Goal: Information Seeking & Learning: Check status

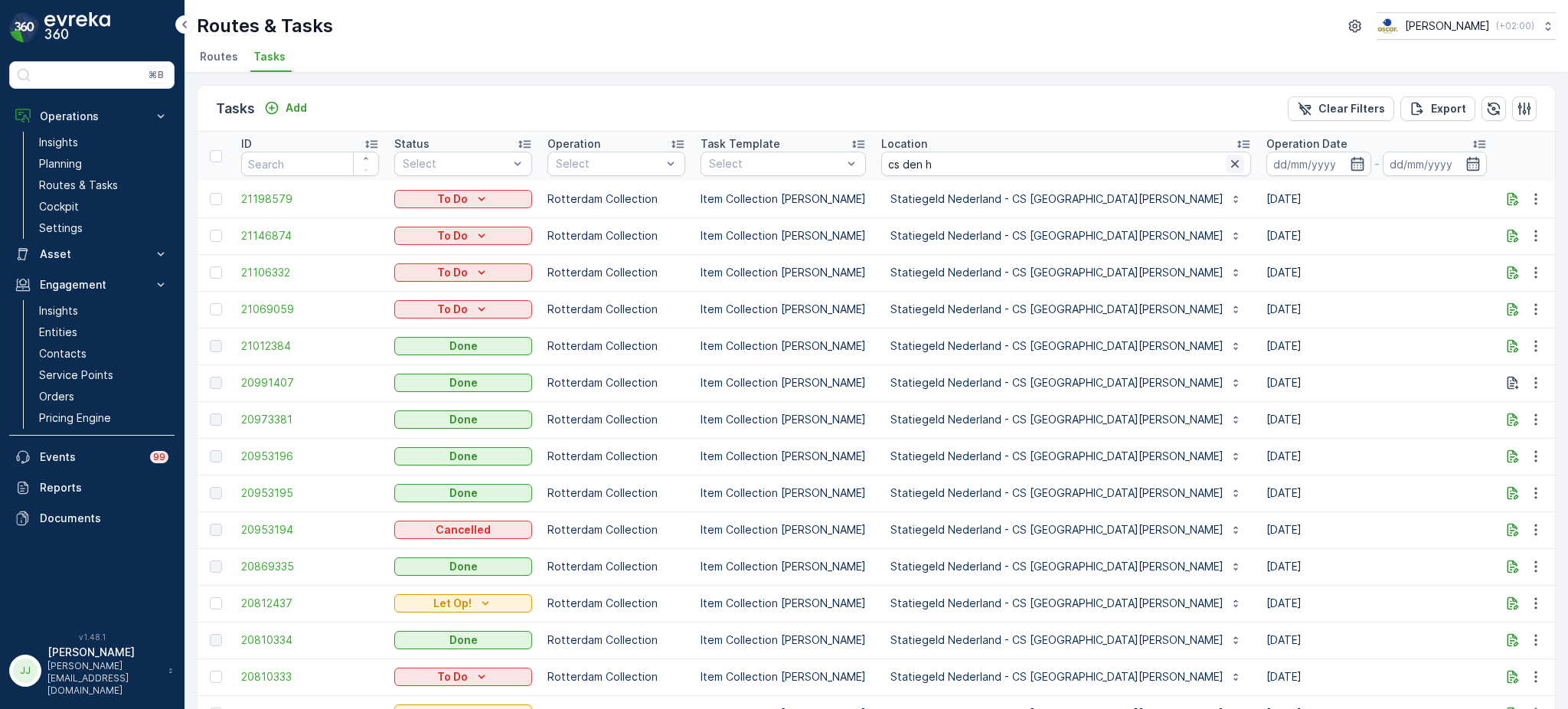
click at [1230, 160] on icon "button" at bounding box center [1234, 164] width 8 height 8
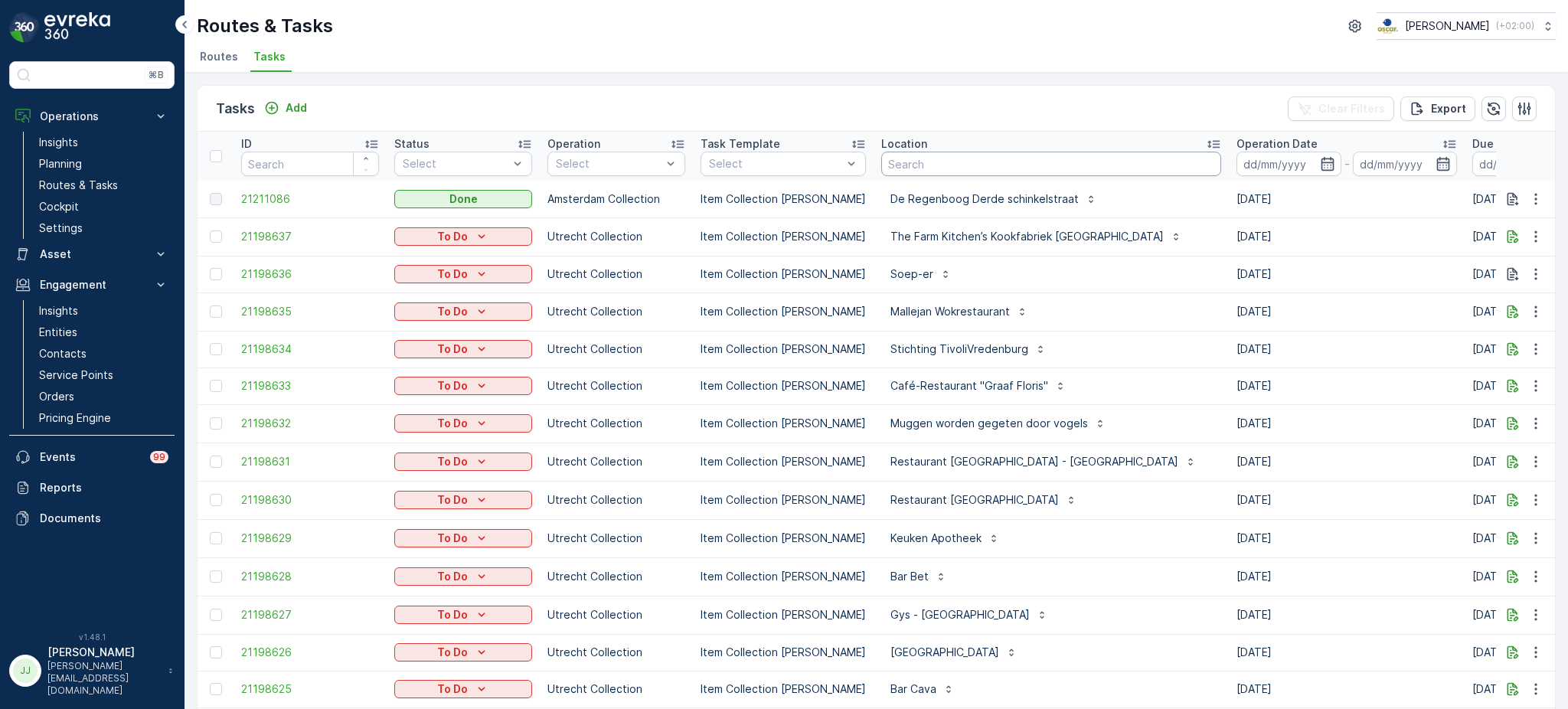
click at [934, 159] on input "text" at bounding box center [1051, 164] width 340 height 25
type input "d"
type input "limburg"
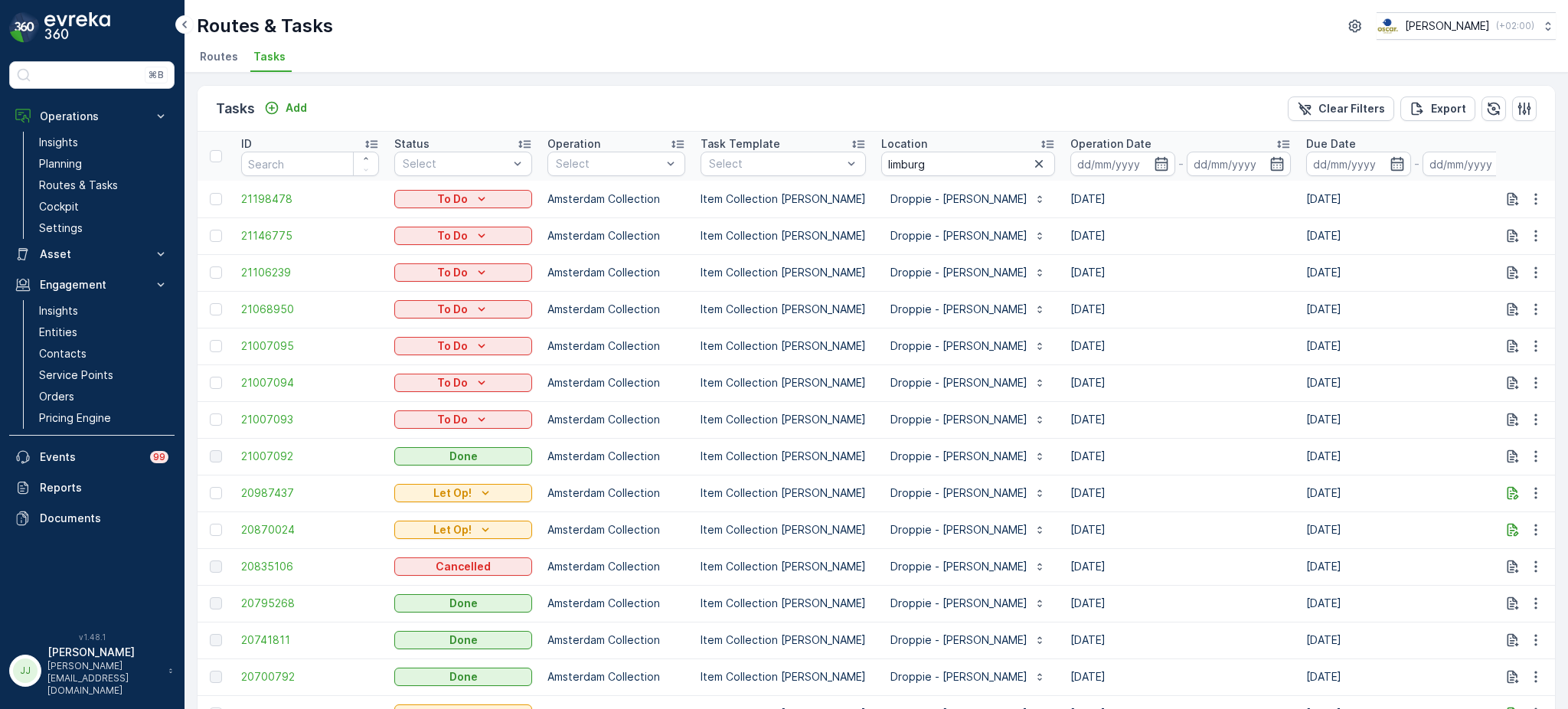
scroll to position [90, 0]
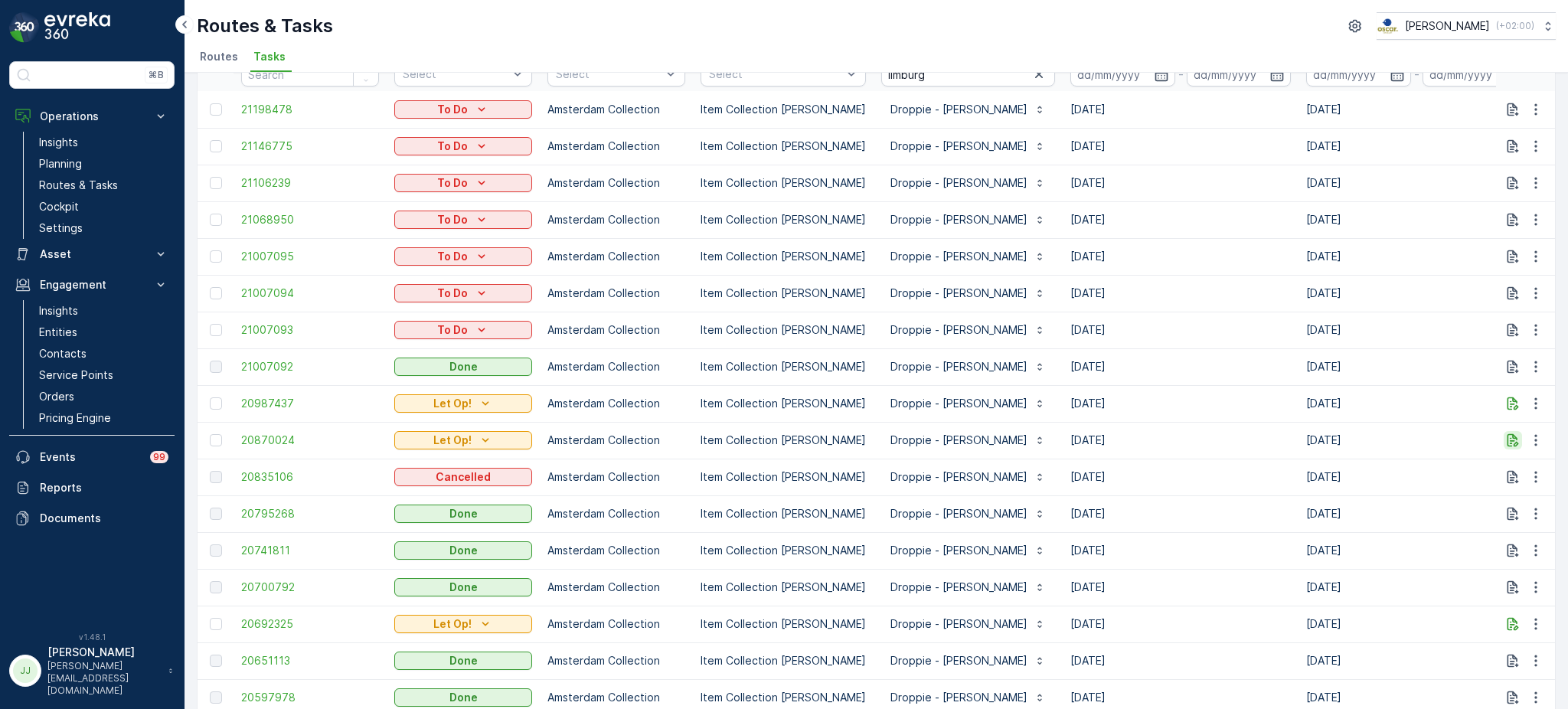
click at [1509, 442] on icon "button" at bounding box center [1513, 440] width 15 height 15
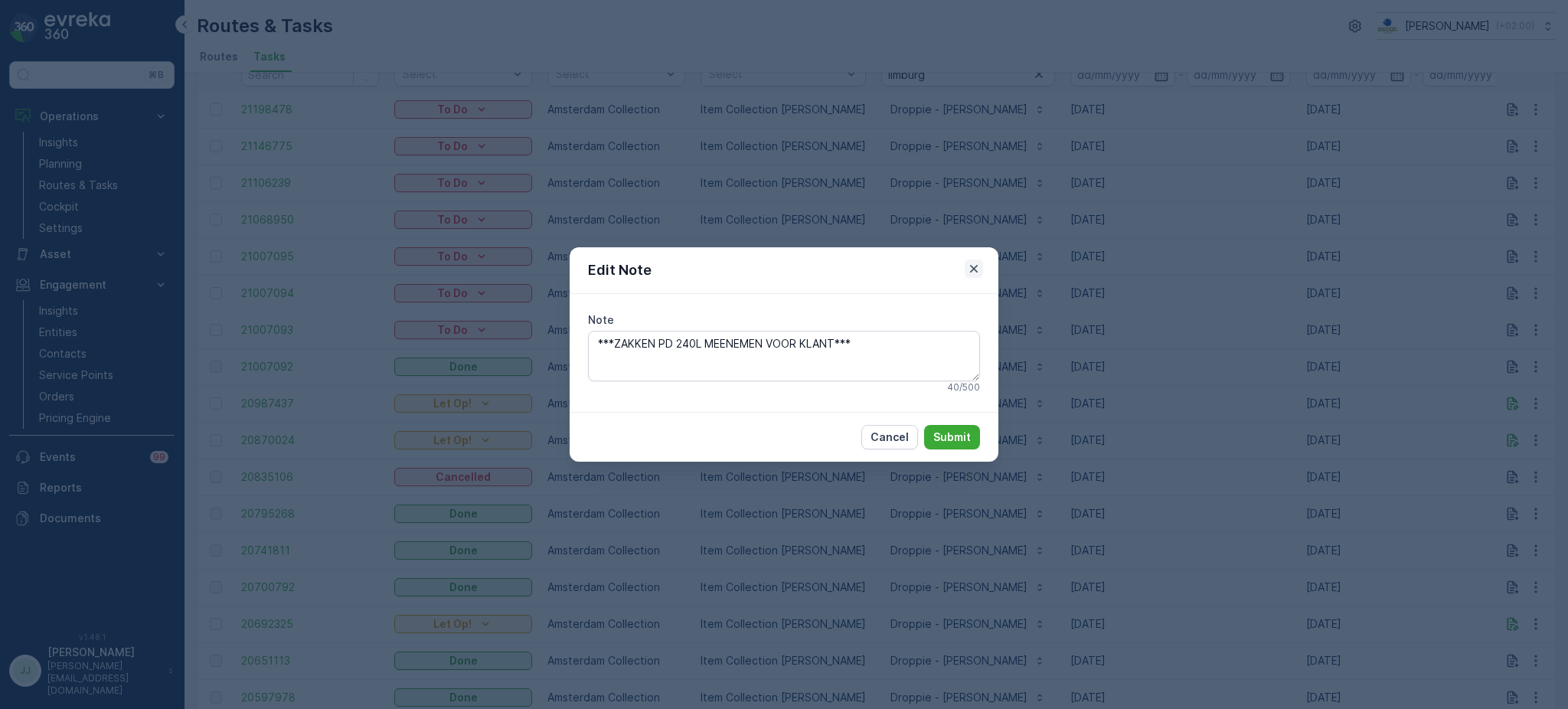
click at [974, 263] on icon "button" at bounding box center [974, 269] width 15 height 15
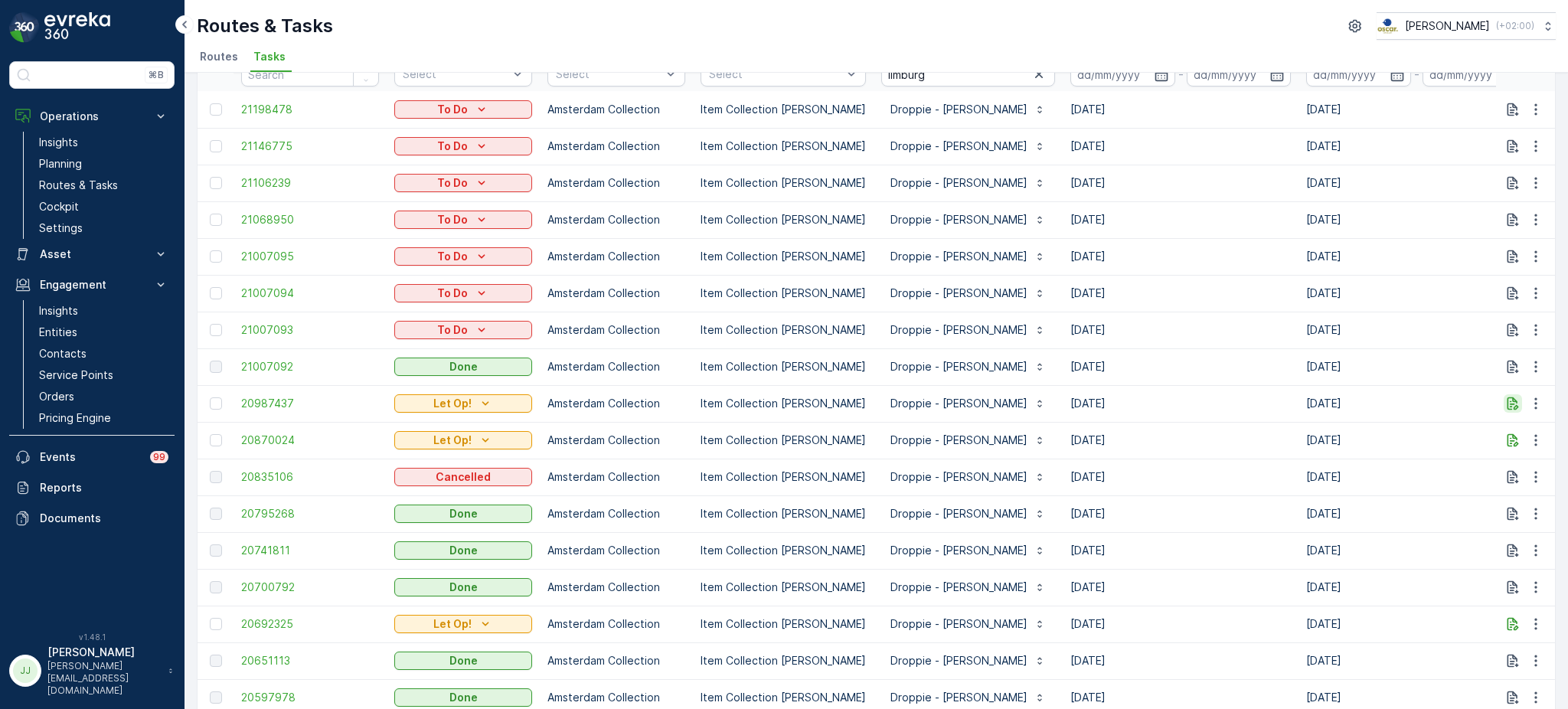
click at [1513, 410] on button "button" at bounding box center [1513, 404] width 19 height 19
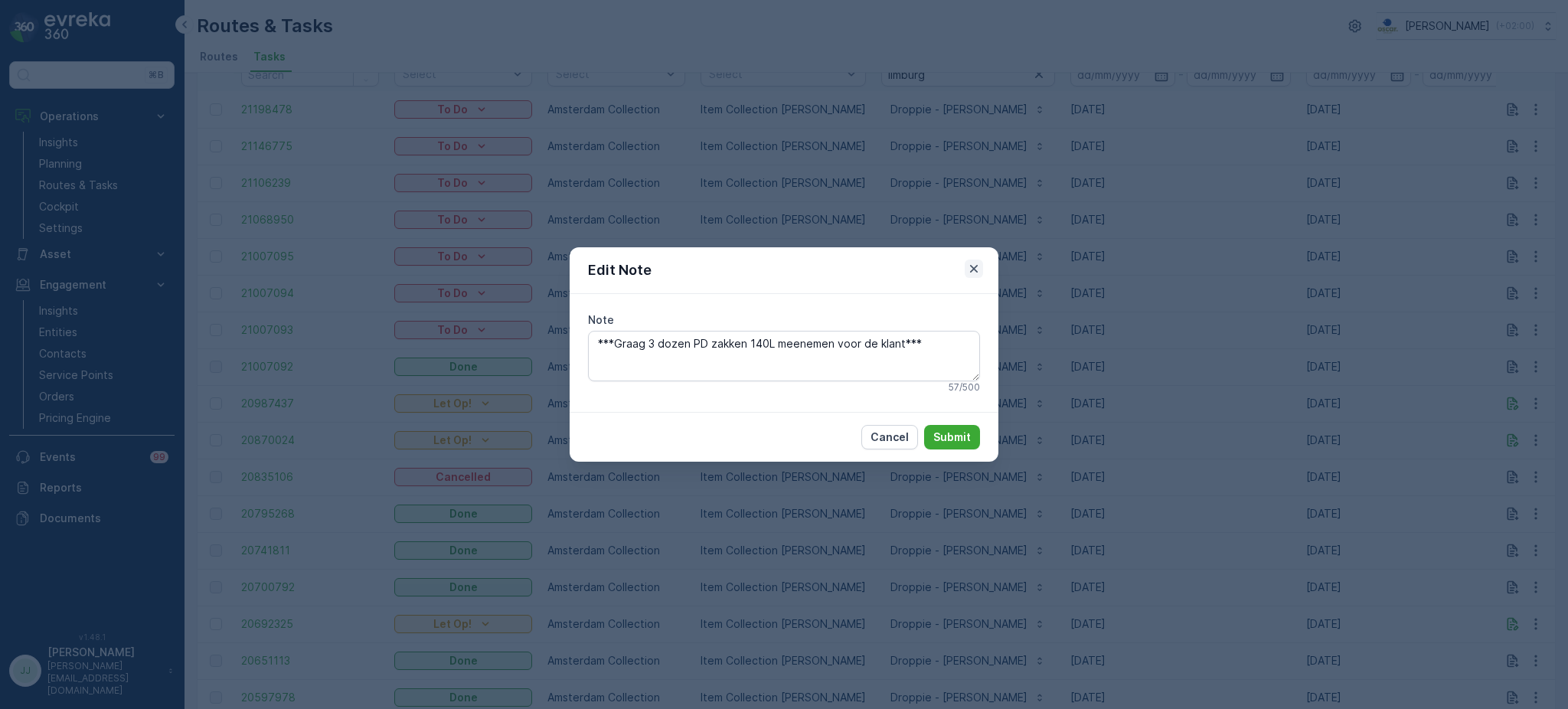
click at [975, 268] on icon "button" at bounding box center [974, 269] width 15 height 15
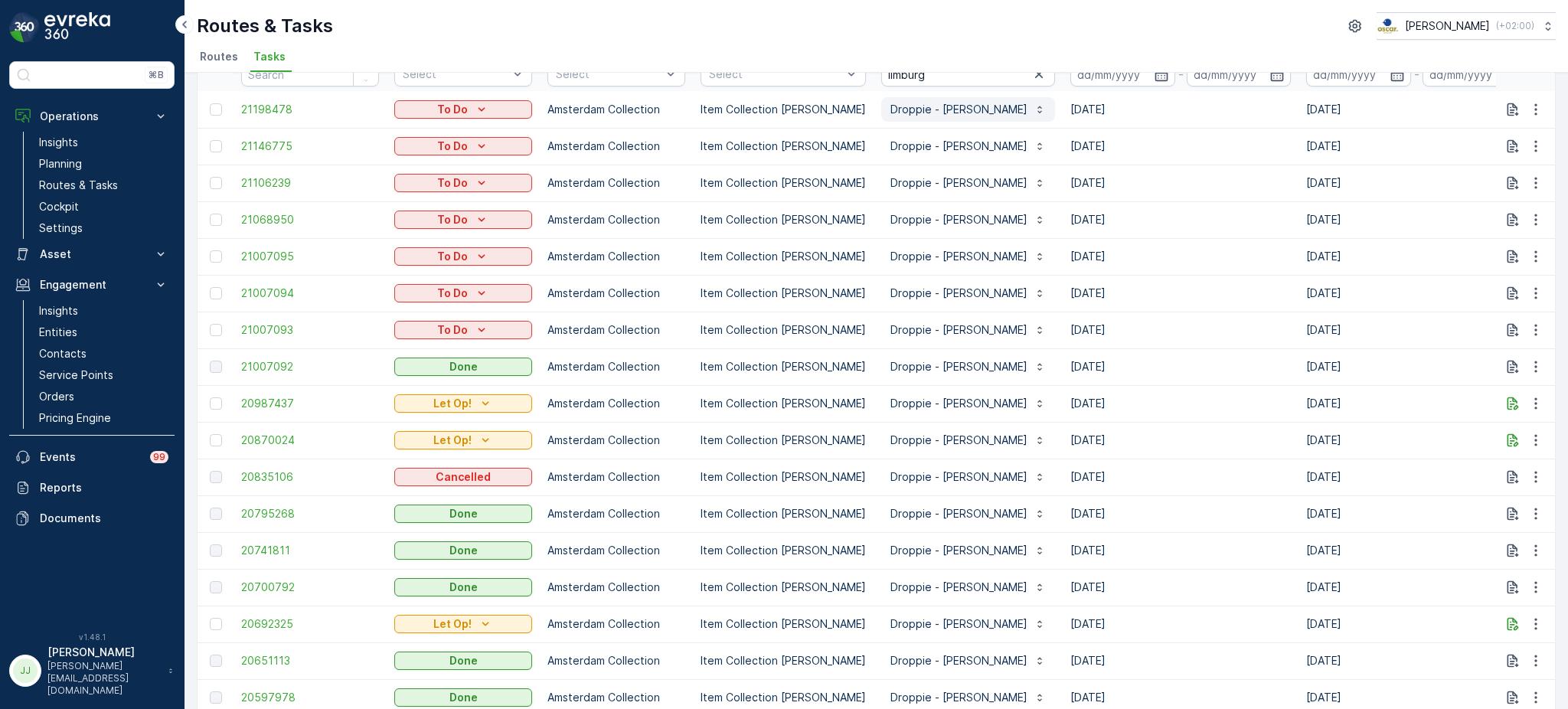
scroll to position [0, 0]
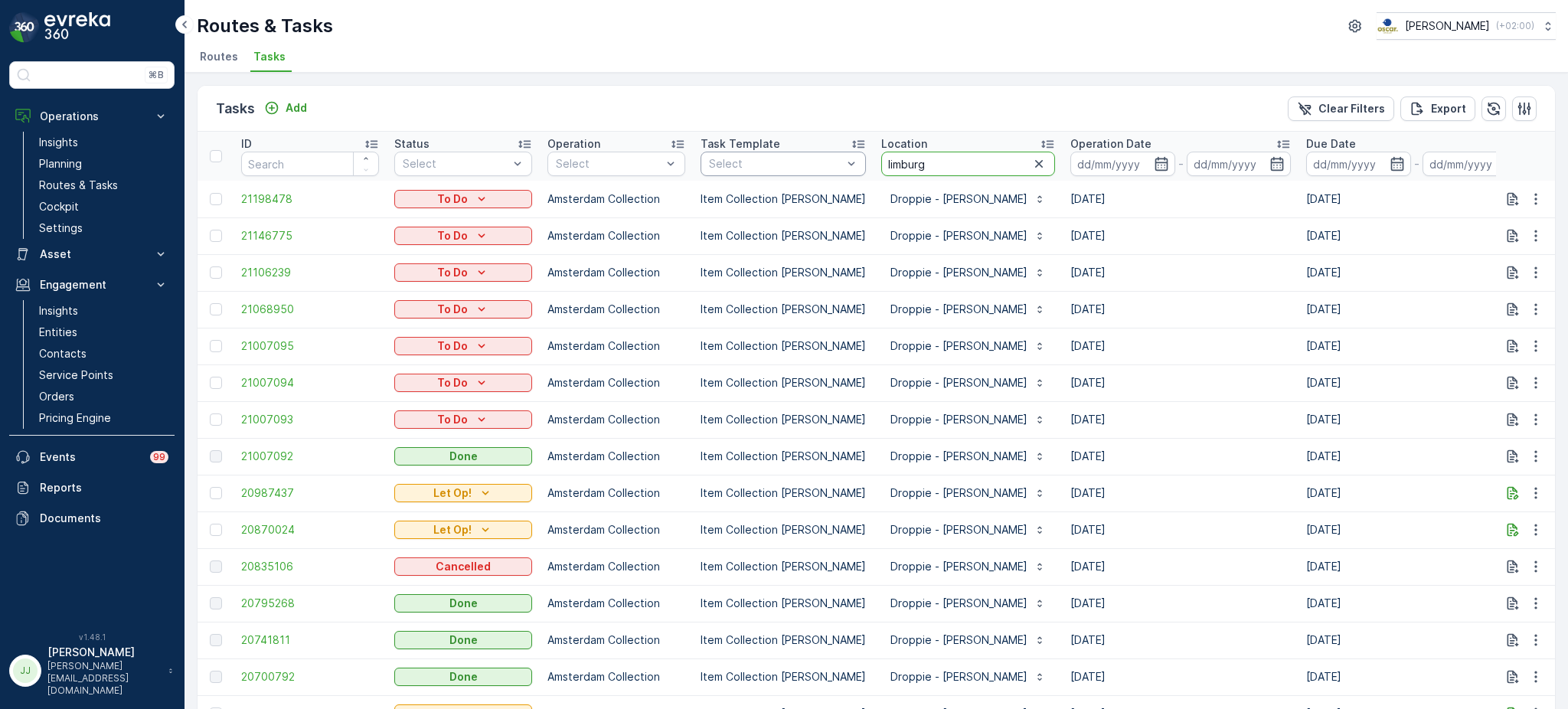
drag, startPoint x: 917, startPoint y: 158, endPoint x: 806, endPoint y: 165, distance: 111.2
click at [806, 165] on tr "ID Status Select Operation Select Task Template Select Location [GEOGRAPHIC_DAT…" at bounding box center [1396, 156] width 2397 height 49
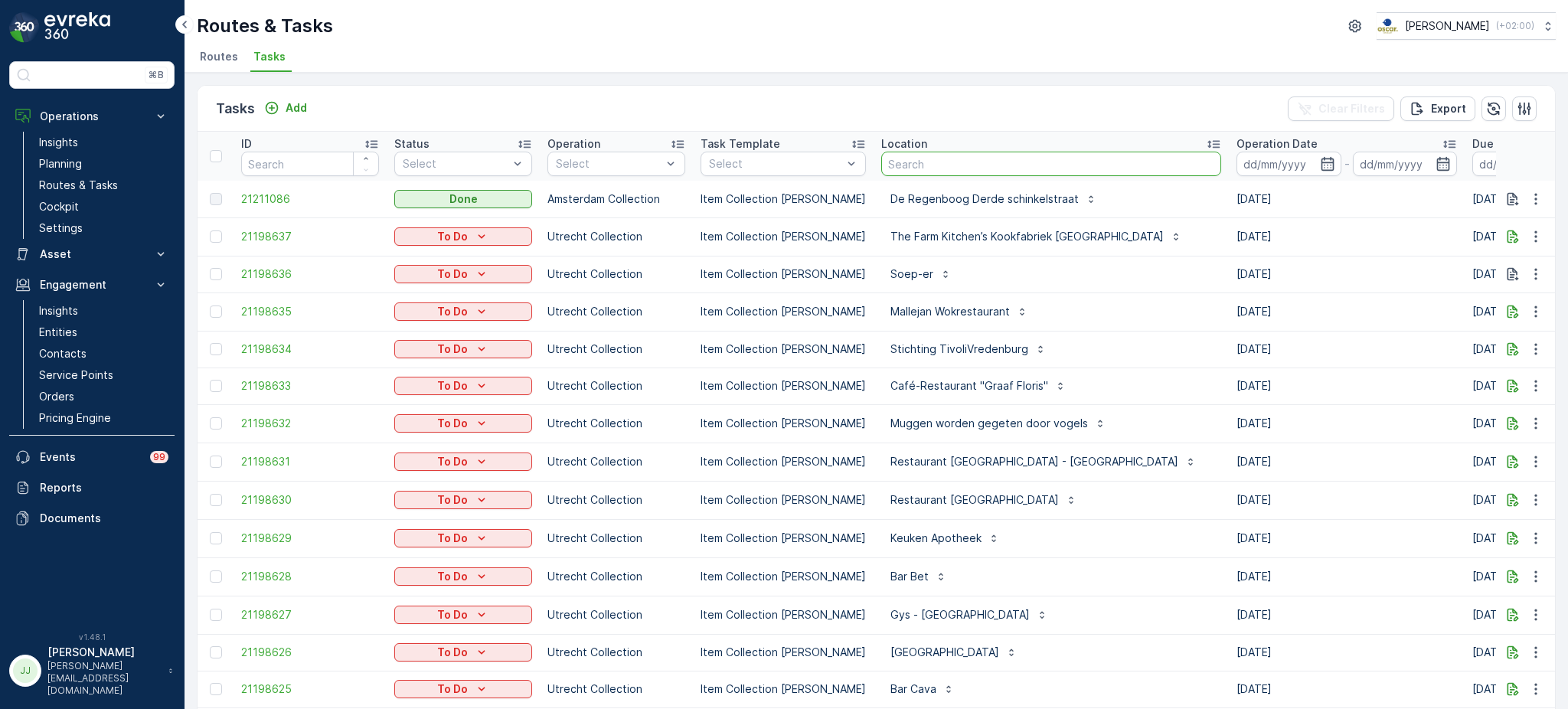
click at [924, 166] on input "text" at bounding box center [1051, 164] width 340 height 25
type input "s"
click at [926, 165] on input "text" at bounding box center [1051, 164] width 340 height 25
type input "schelta"
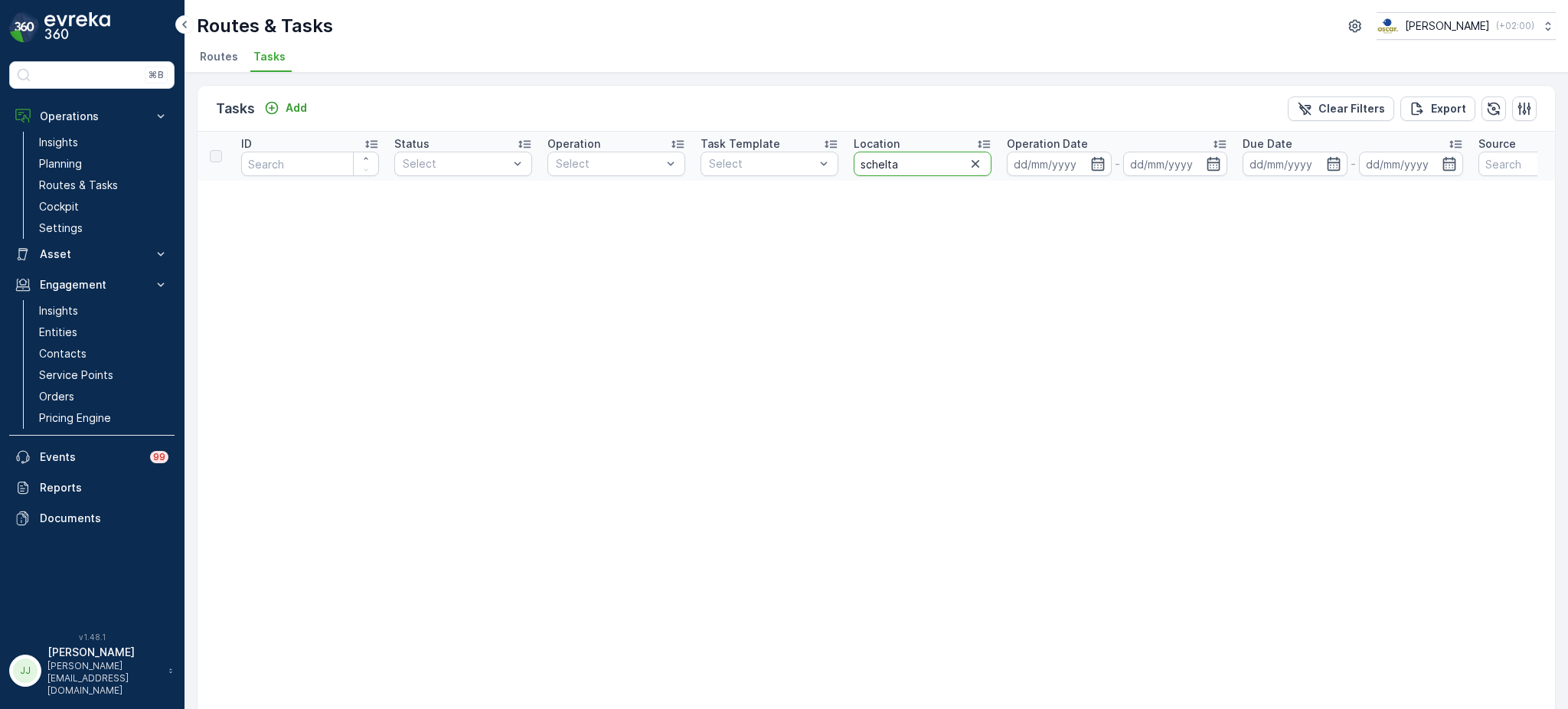
click at [926, 165] on input "schelta" at bounding box center [922, 164] width 137 height 25
type input "schelte"
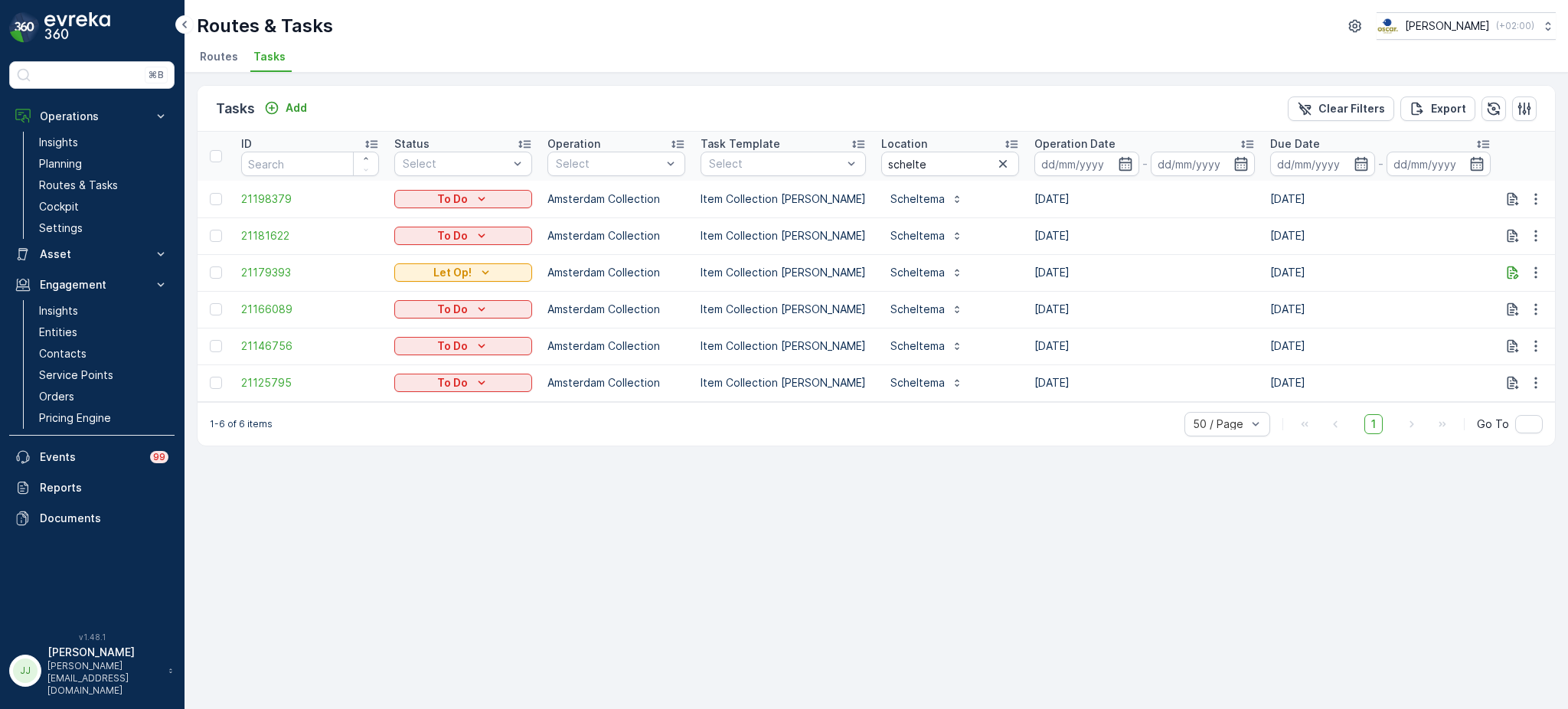
scroll to position [0, 31]
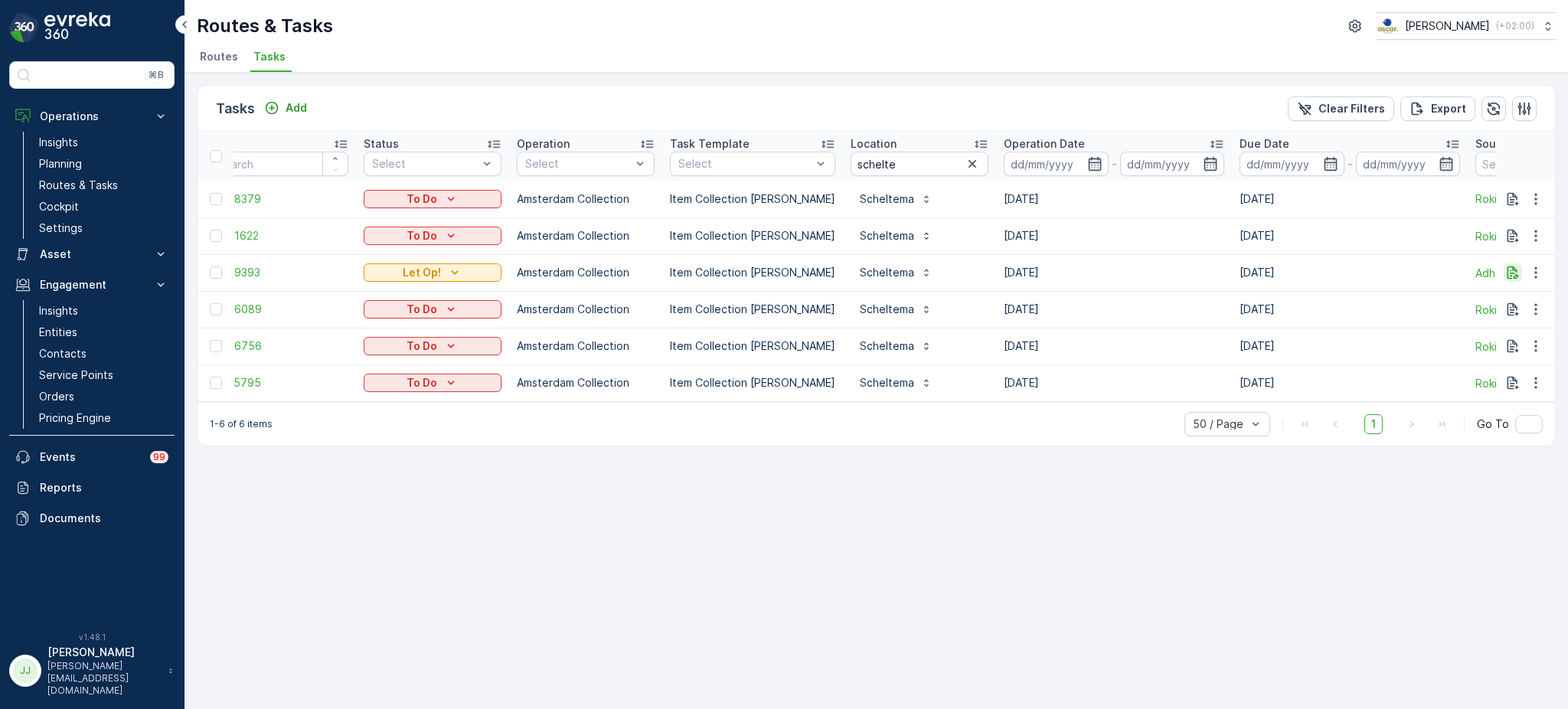
click at [1515, 277] on icon "button" at bounding box center [1513, 272] width 12 height 13
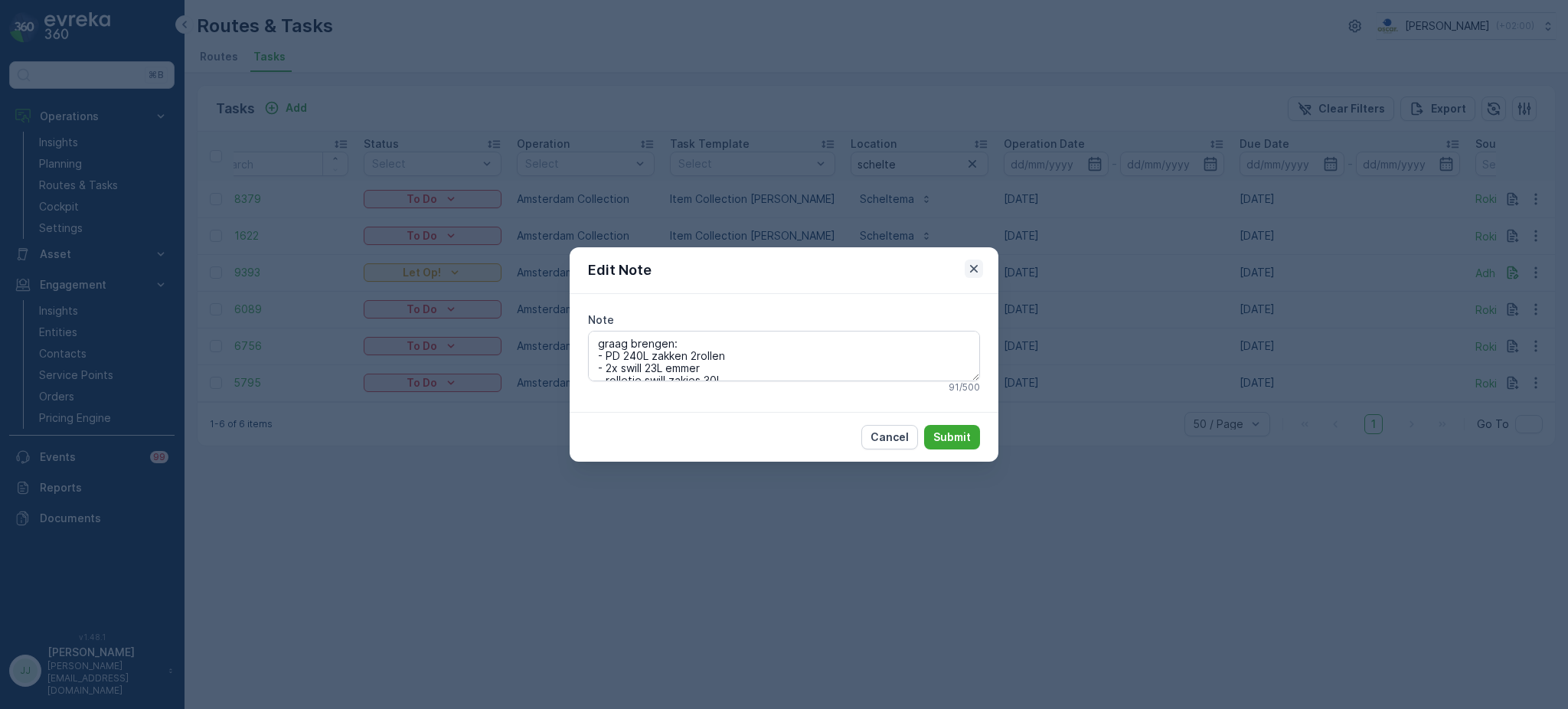
click at [976, 264] on icon "button" at bounding box center [974, 269] width 15 height 15
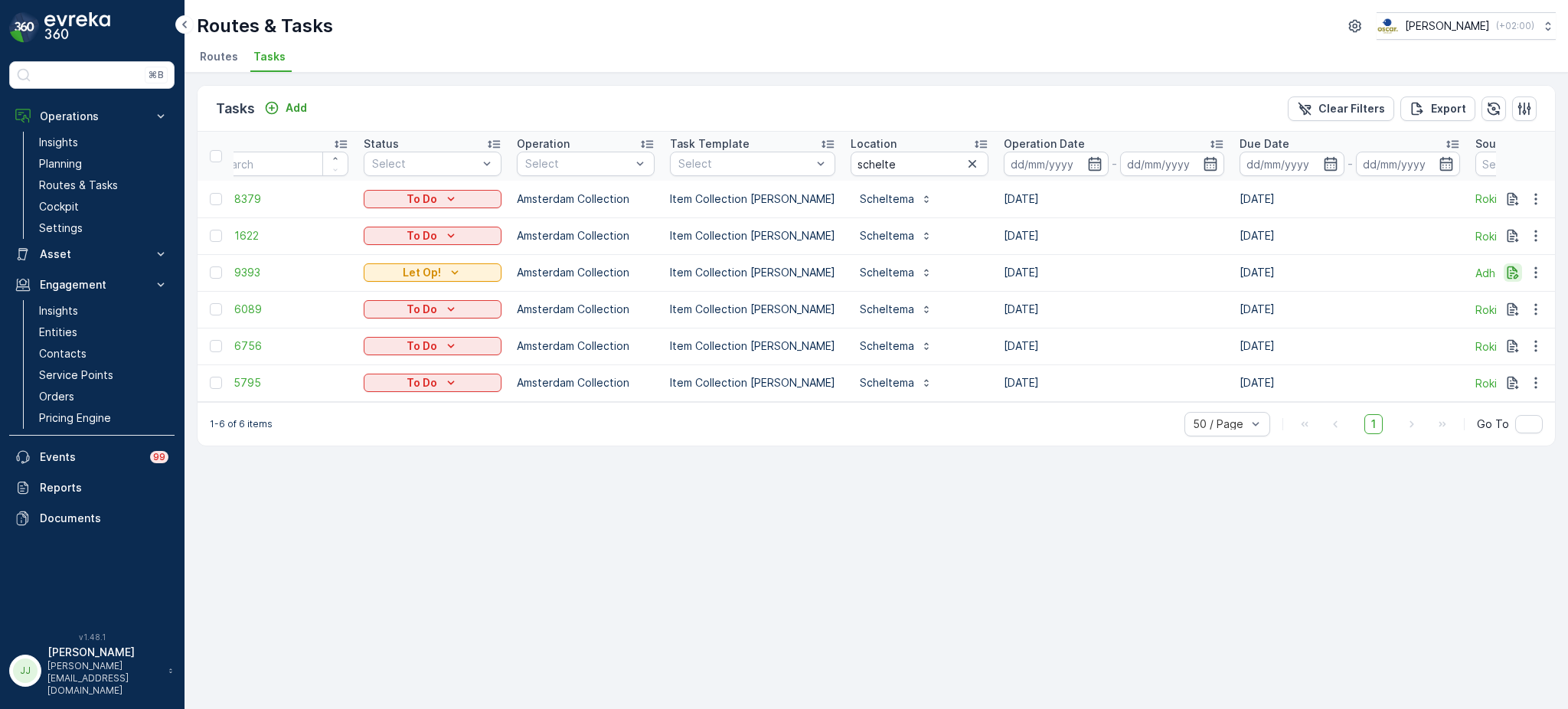
click at [1508, 274] on icon "button" at bounding box center [1513, 272] width 15 height 15
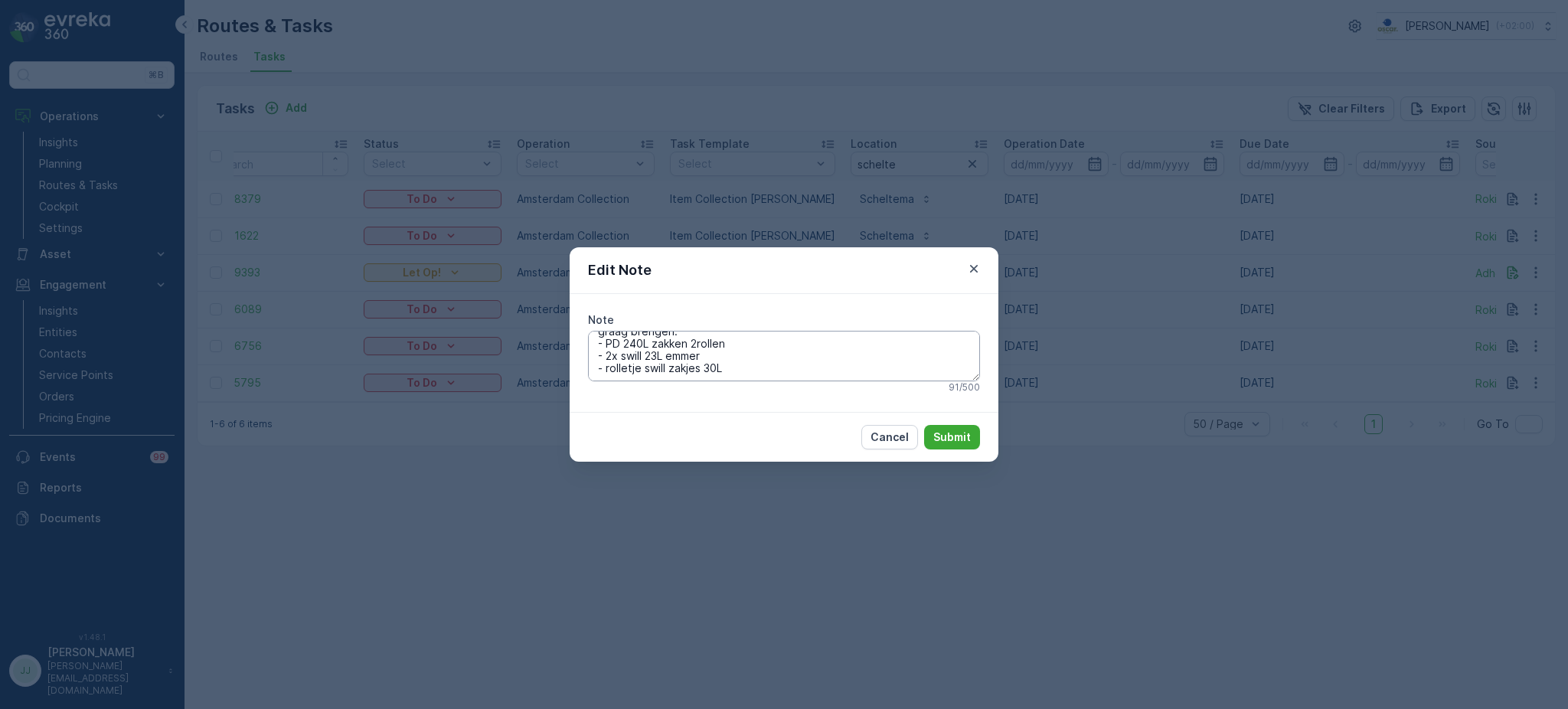
scroll to position [20, 0]
click at [975, 265] on icon "button" at bounding box center [974, 269] width 15 height 15
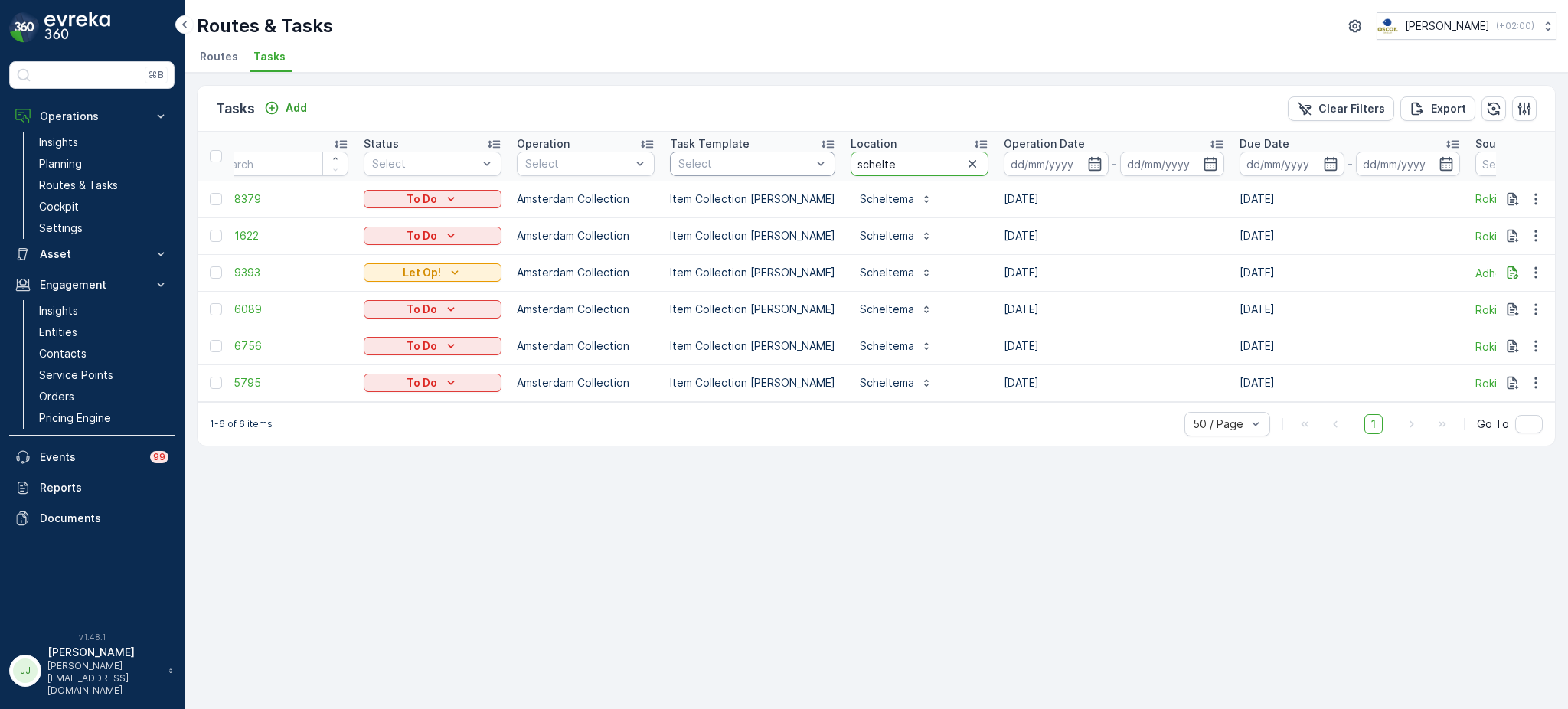
drag, startPoint x: 905, startPoint y: 164, endPoint x: 720, endPoint y: 156, distance: 185.2
click at [720, 156] on tr "ID Status Select Operation Select Task Template Select Location schelte Operati…" at bounding box center [1348, 156] width 2362 height 49
type input "farm"
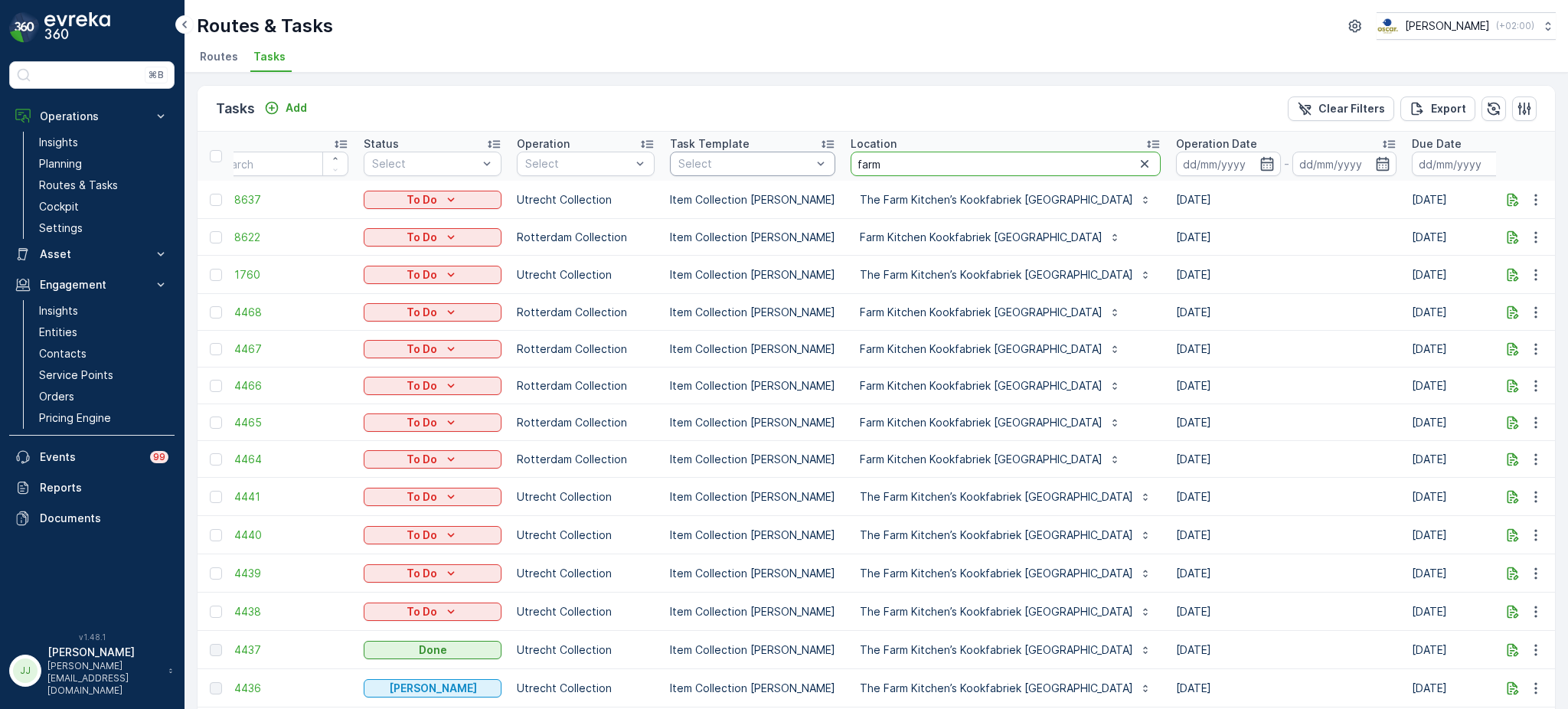
drag, startPoint x: 720, startPoint y: 156, endPoint x: 735, endPoint y: 163, distance: 16.6
click at [735, 163] on tr "ID Status Select Operation Select Task Template Select Location farm Operation …" at bounding box center [1434, 156] width 2534 height 49
type input "kookfabriek ro"
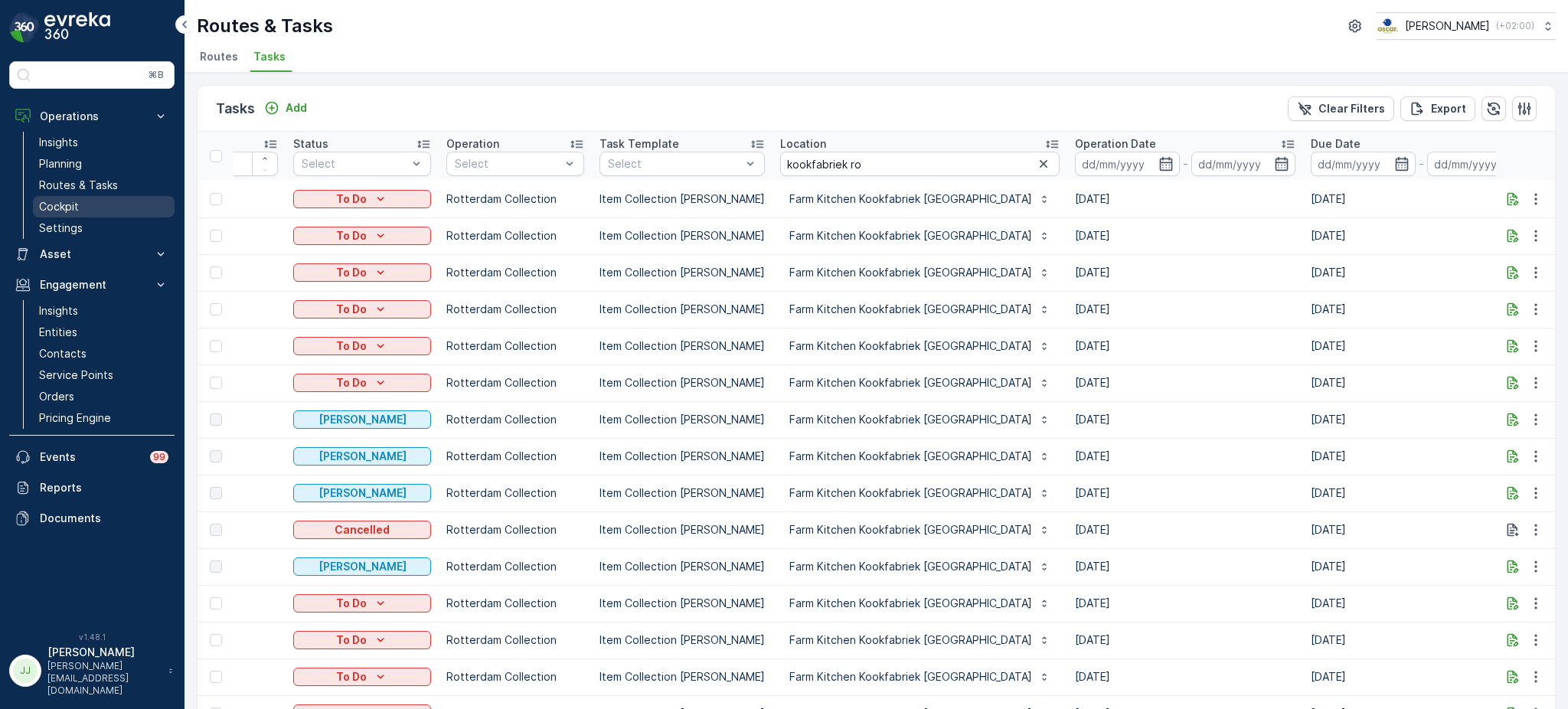
click at [79, 196] on link "Cockpit" at bounding box center [103, 206] width 142 height 21
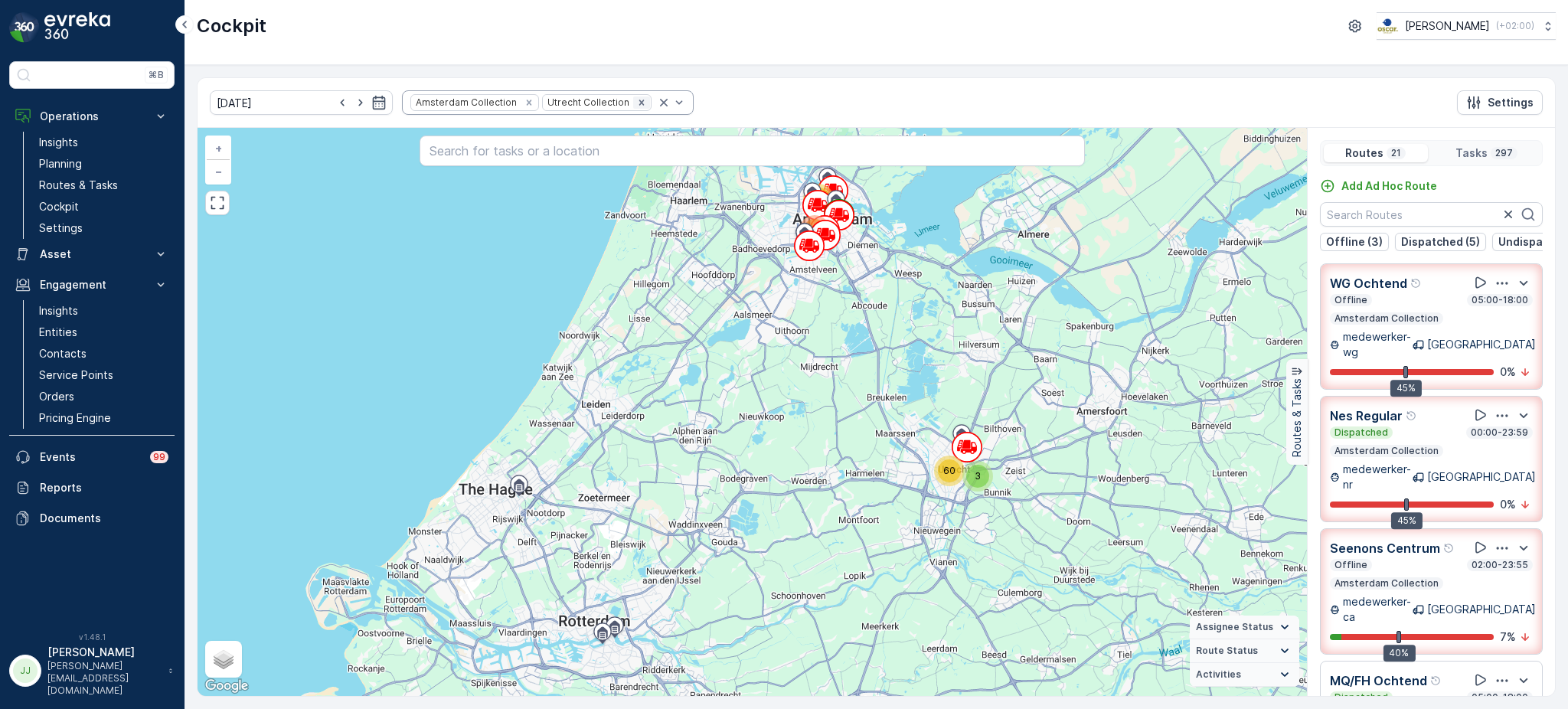
click at [636, 101] on icon "Remove Utrecht Collection" at bounding box center [641, 103] width 11 height 11
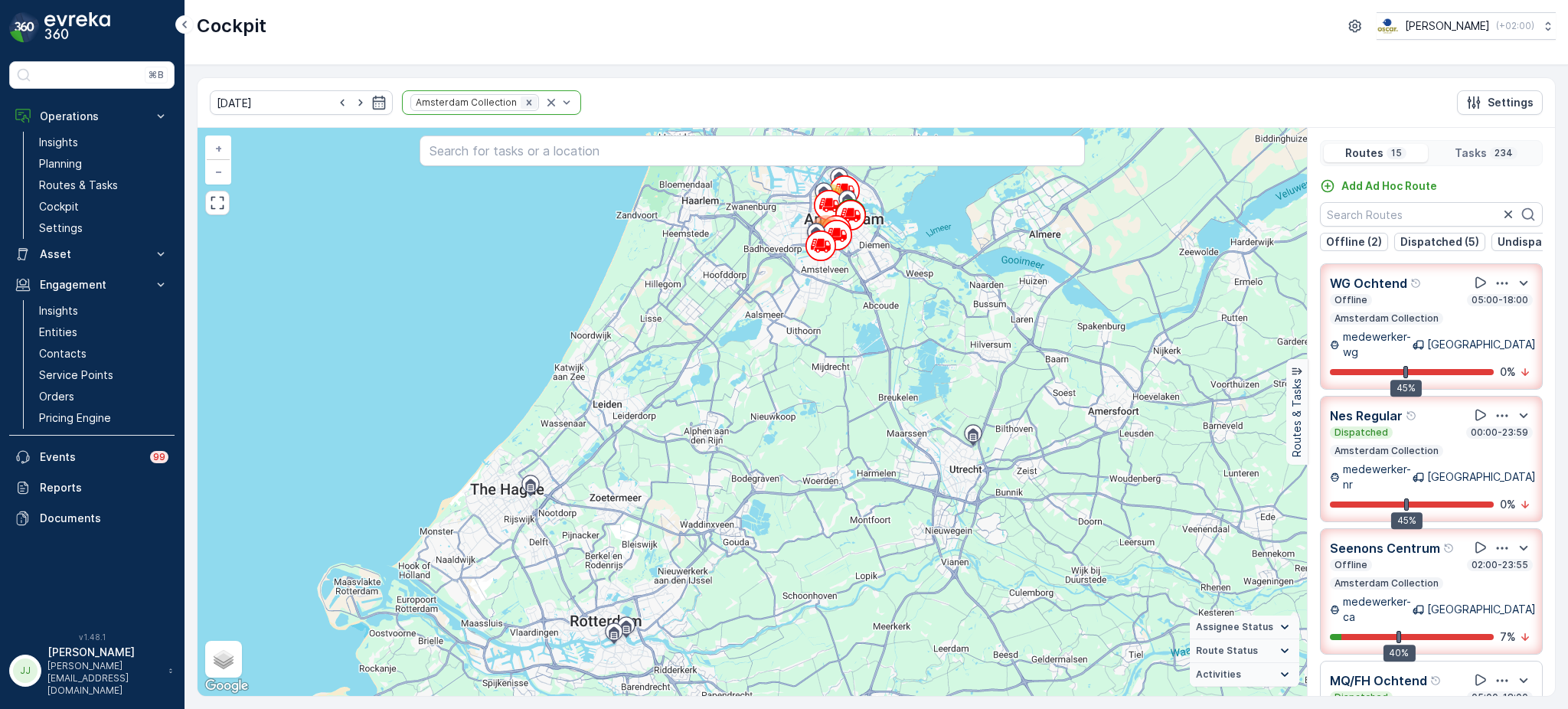
click at [523, 102] on icon "Remove Amsterdam Collection" at bounding box center [528, 103] width 11 height 11
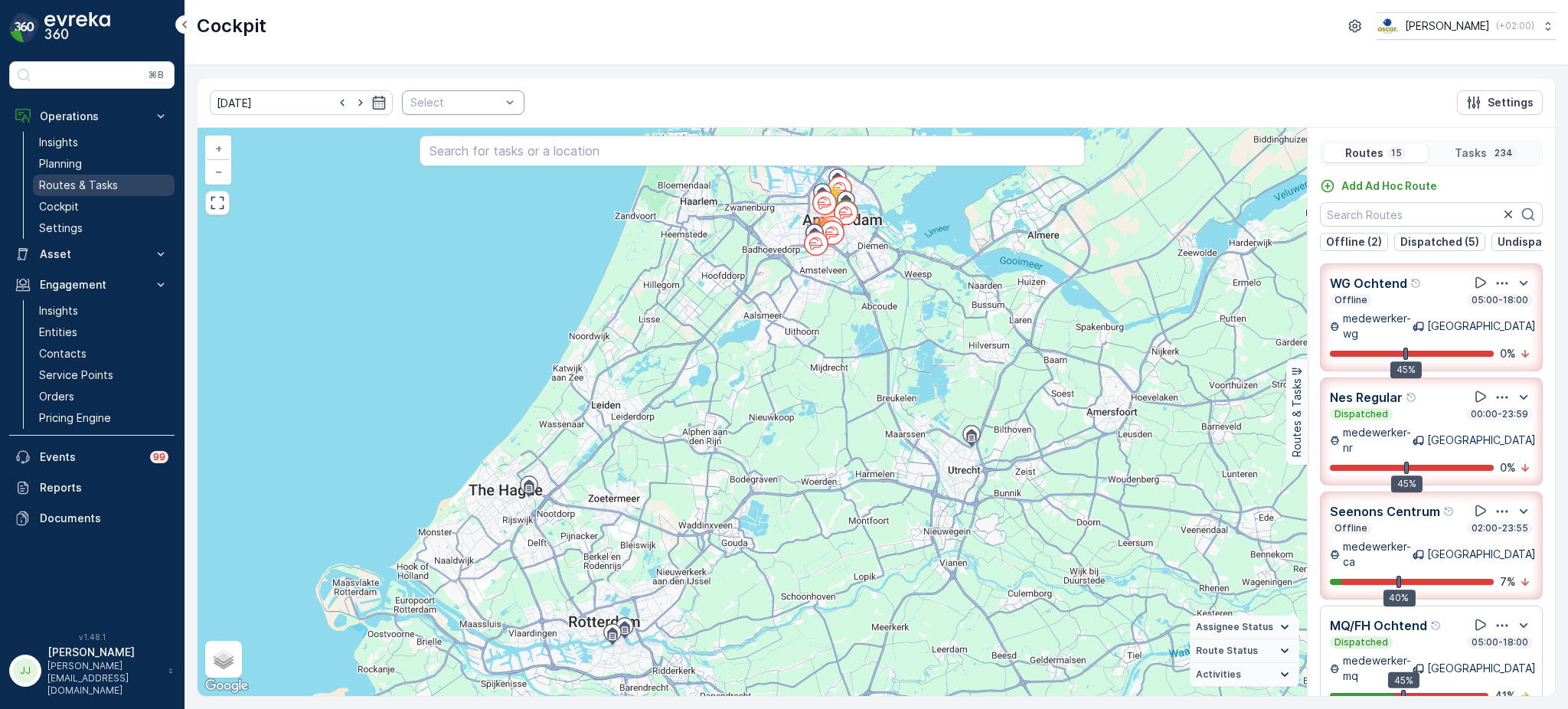
click at [114, 177] on p "Routes & Tasks" at bounding box center [78, 185] width 79 height 15
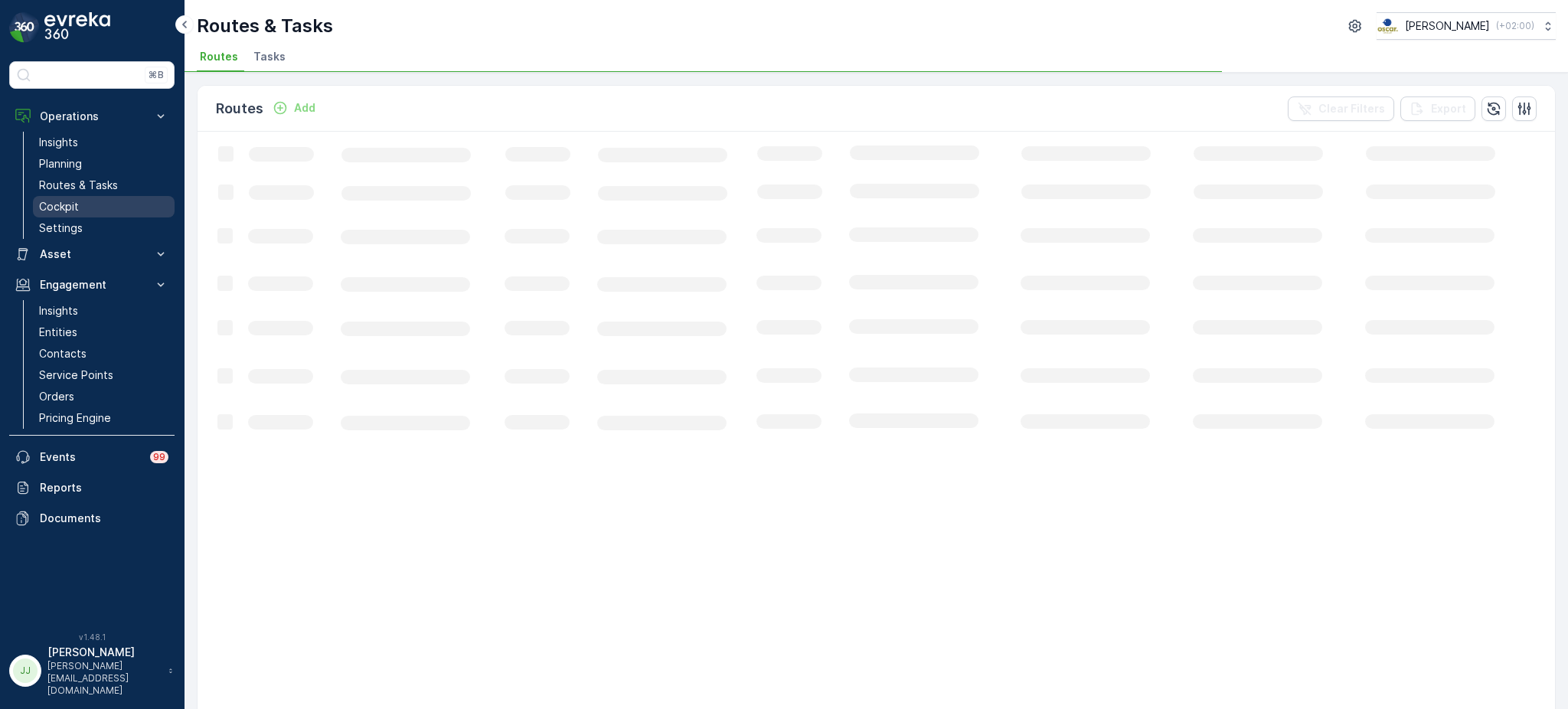
click at [90, 197] on link "Cockpit" at bounding box center [103, 206] width 142 height 21
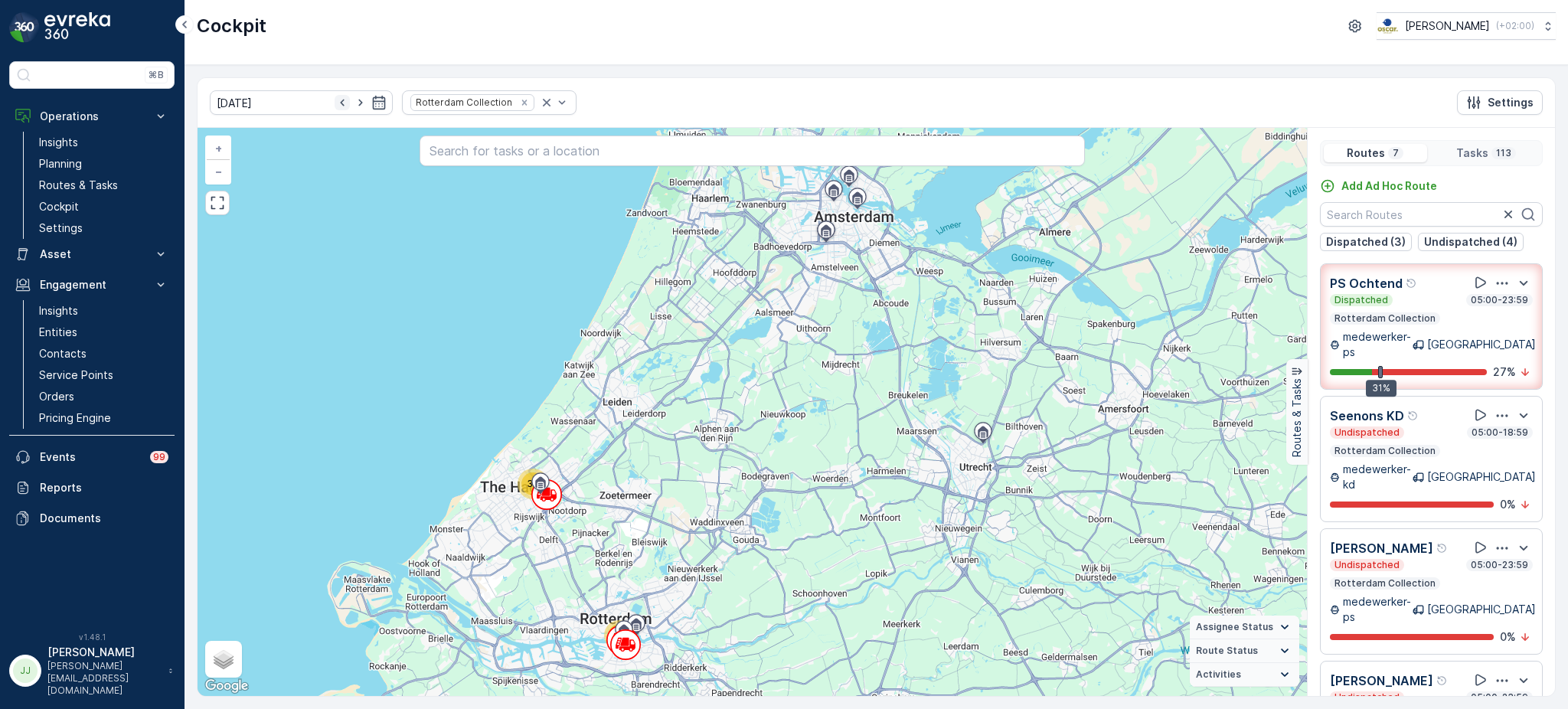
click at [334, 99] on icon "button" at bounding box center [342, 103] width 15 height 15
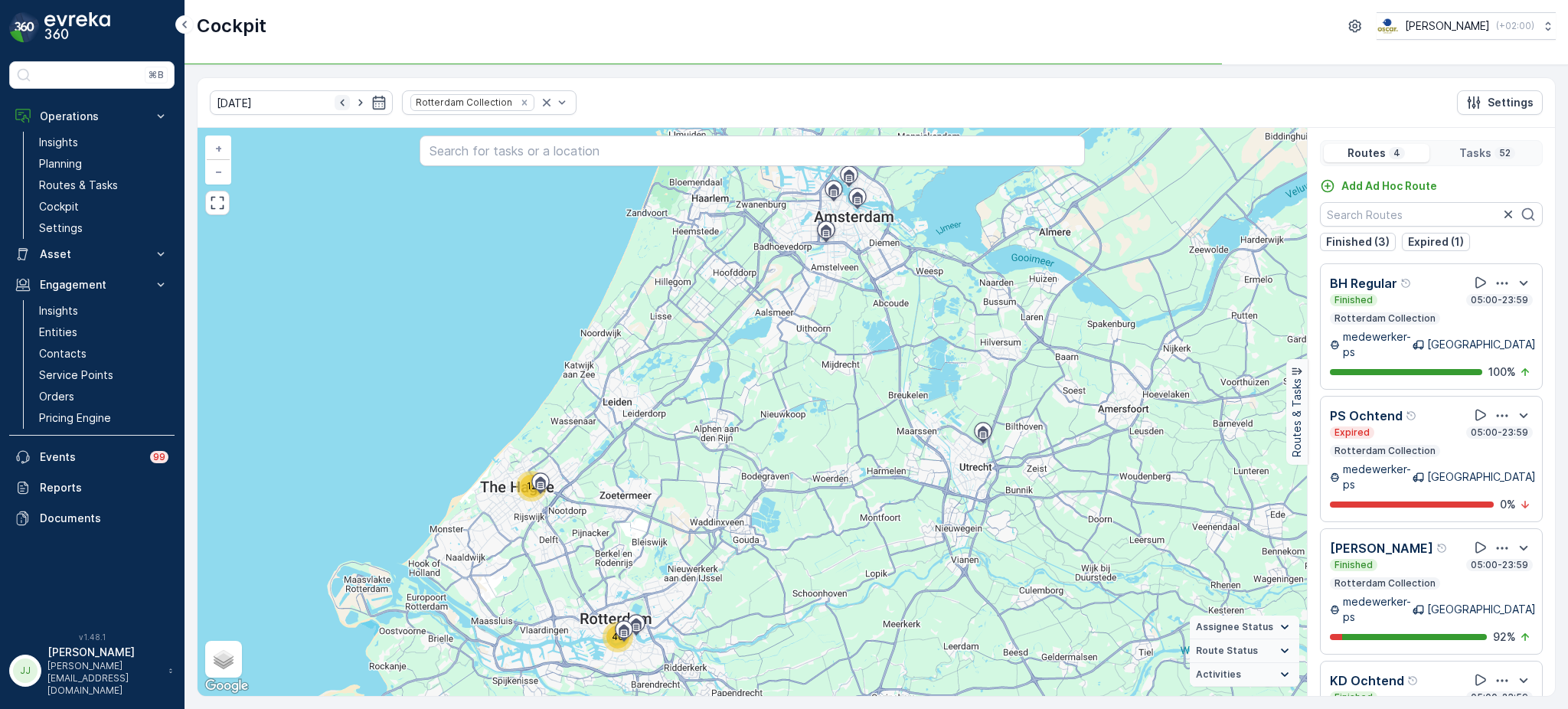
click at [334, 103] on icon "button" at bounding box center [342, 103] width 15 height 15
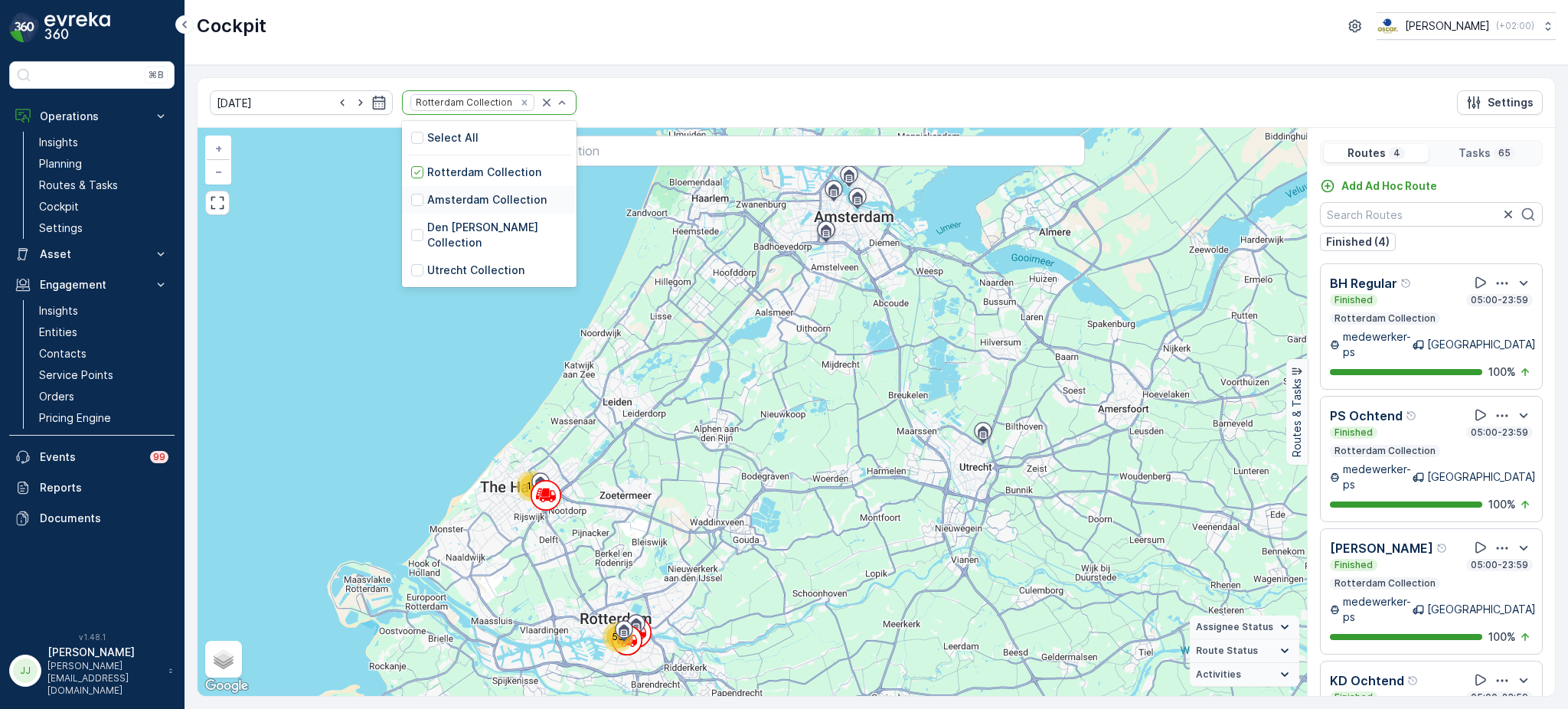
click at [411, 199] on div "Amsterdam Collection" at bounding box center [479, 200] width 136 height 15
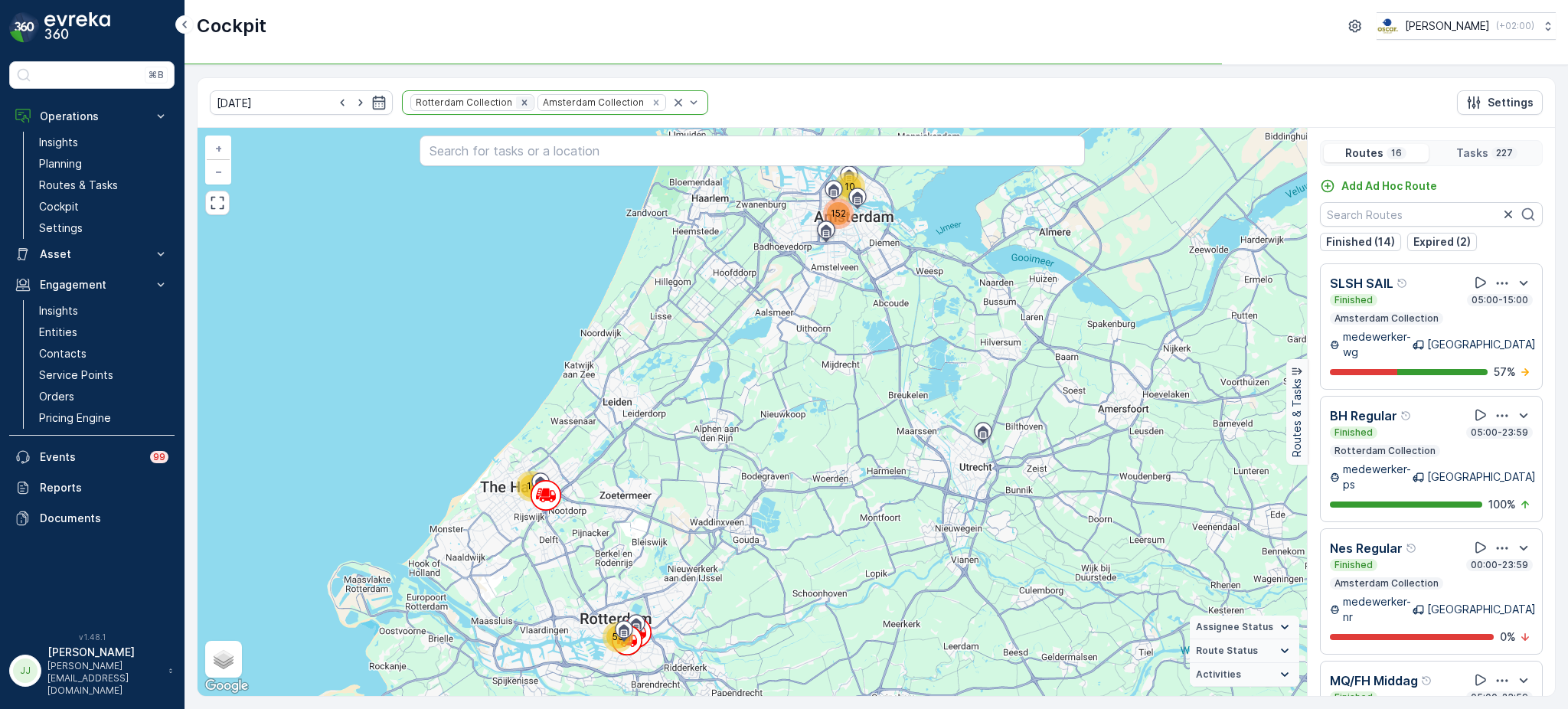
click at [522, 99] on icon "Remove Rotterdam Collection" at bounding box center [524, 102] width 5 height 5
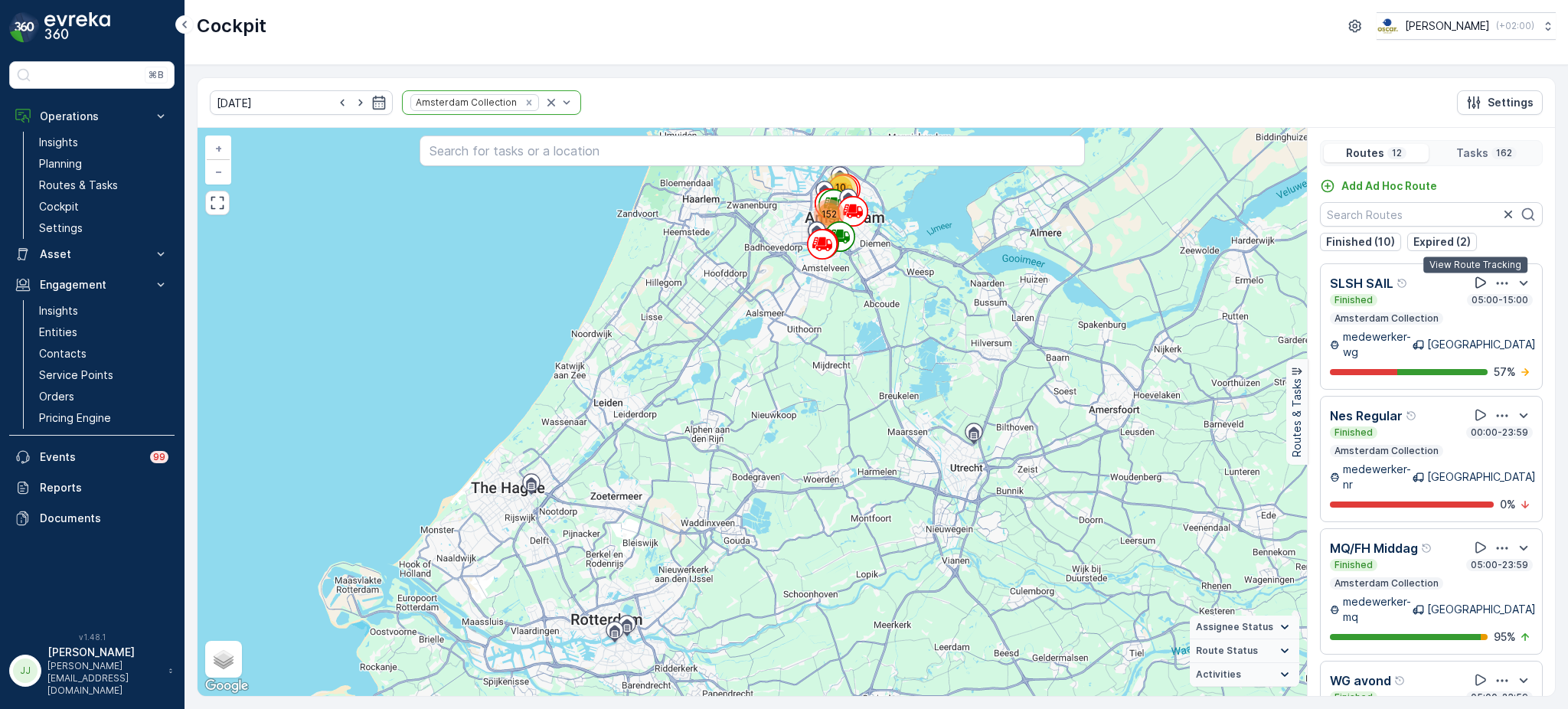
click at [1473, 282] on icon at bounding box center [1481, 282] width 15 height 15
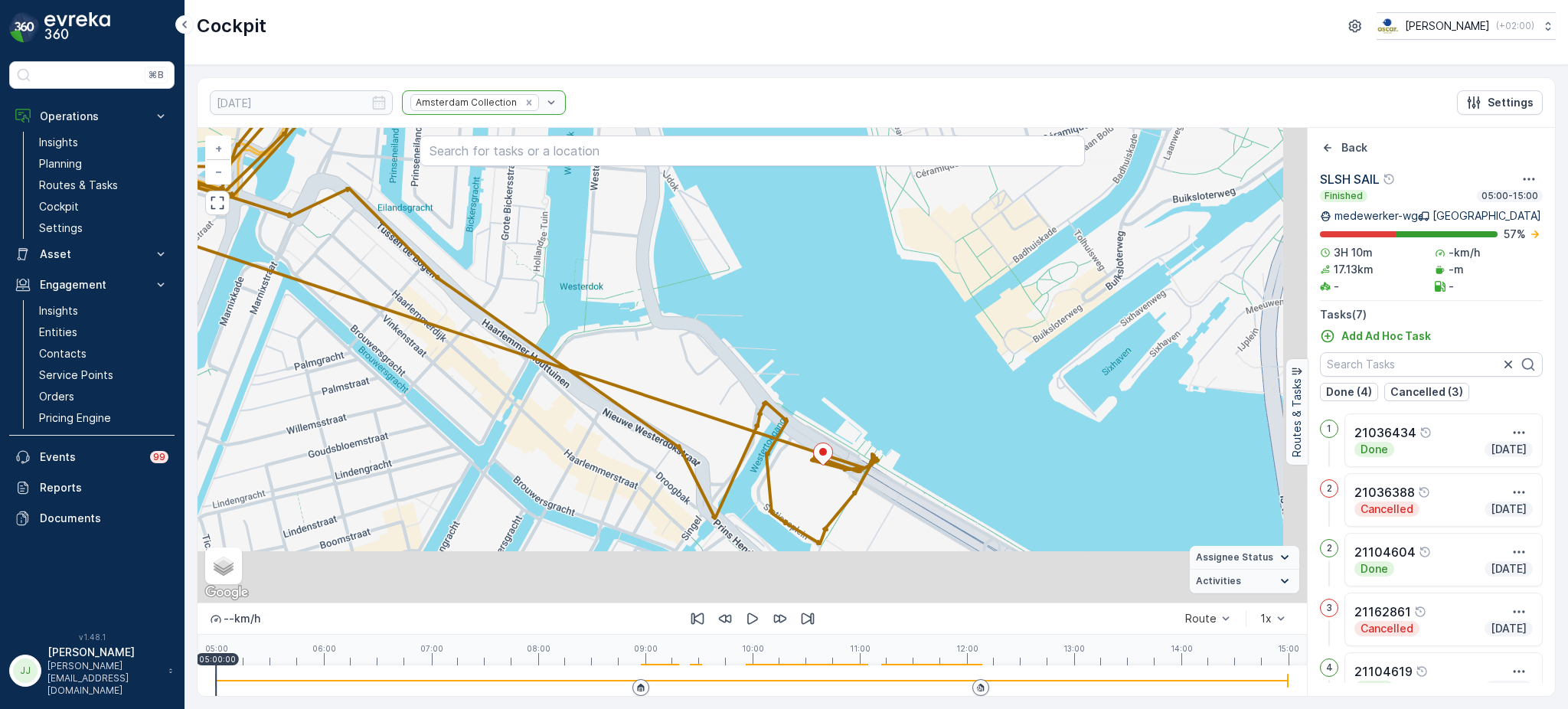
drag, startPoint x: 953, startPoint y: 488, endPoint x: 913, endPoint y: 396, distance: 100.3
click at [913, 396] on div "+ − Satellite Roadmap Terrain Hybrid Leaflet Keyboard shortcuts Map Data Map da…" at bounding box center [752, 366] width 1109 height 475
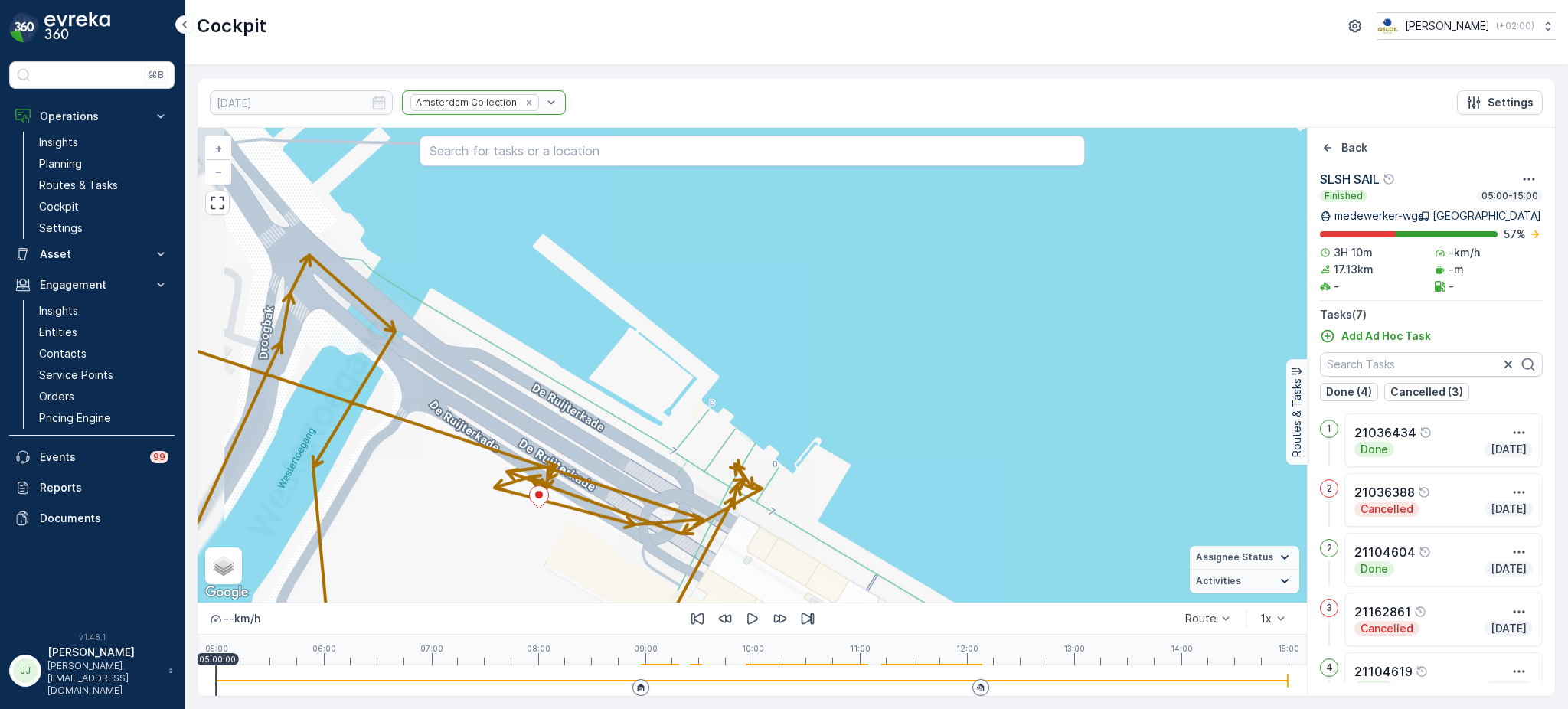
drag, startPoint x: 895, startPoint y: 388, endPoint x: 1040, endPoint y: 311, distance: 164.2
click at [1040, 311] on div "+ − Satellite Roadmap Terrain Hybrid Leaflet Keyboard shortcuts Map Data Map da…" at bounding box center [752, 366] width 1109 height 475
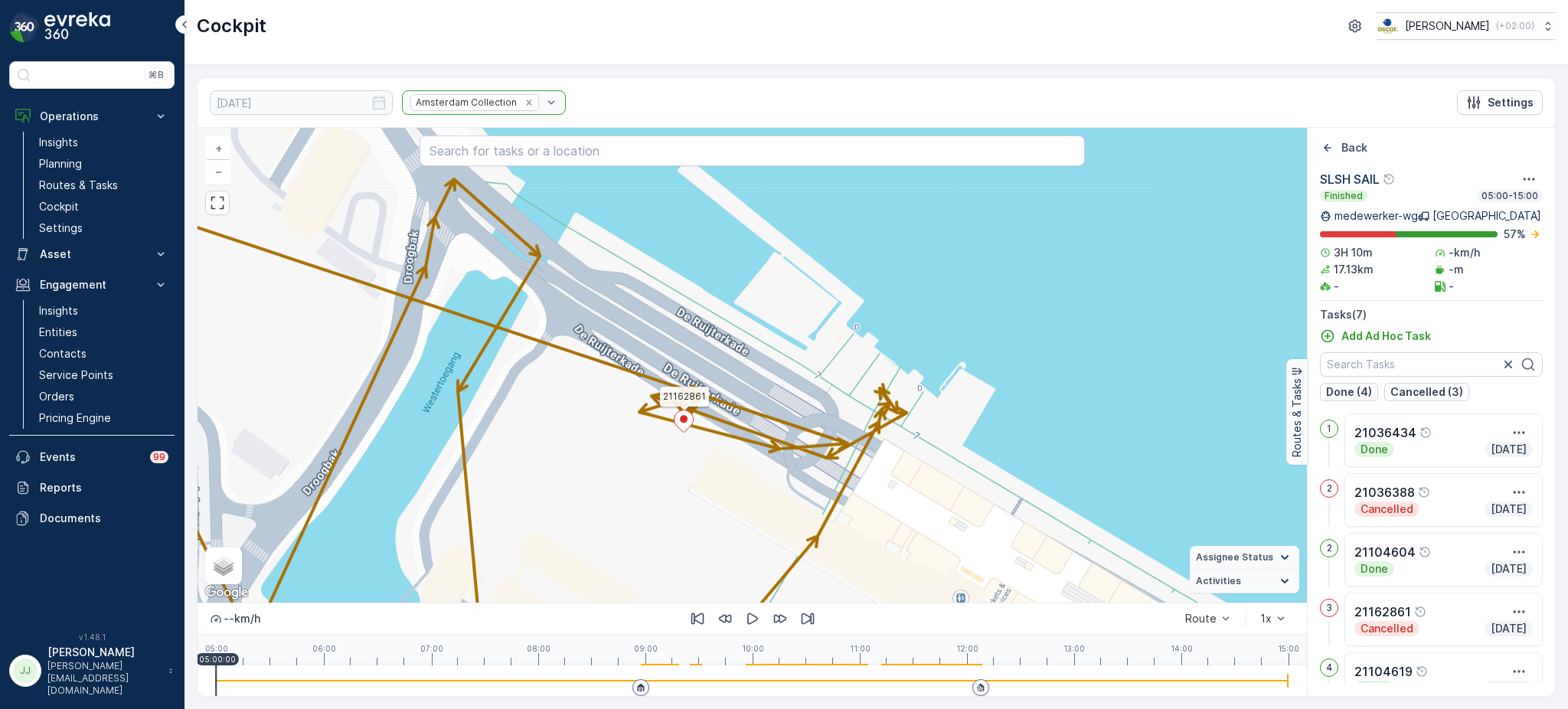
click at [676, 420] on icon at bounding box center [684, 421] width 20 height 22
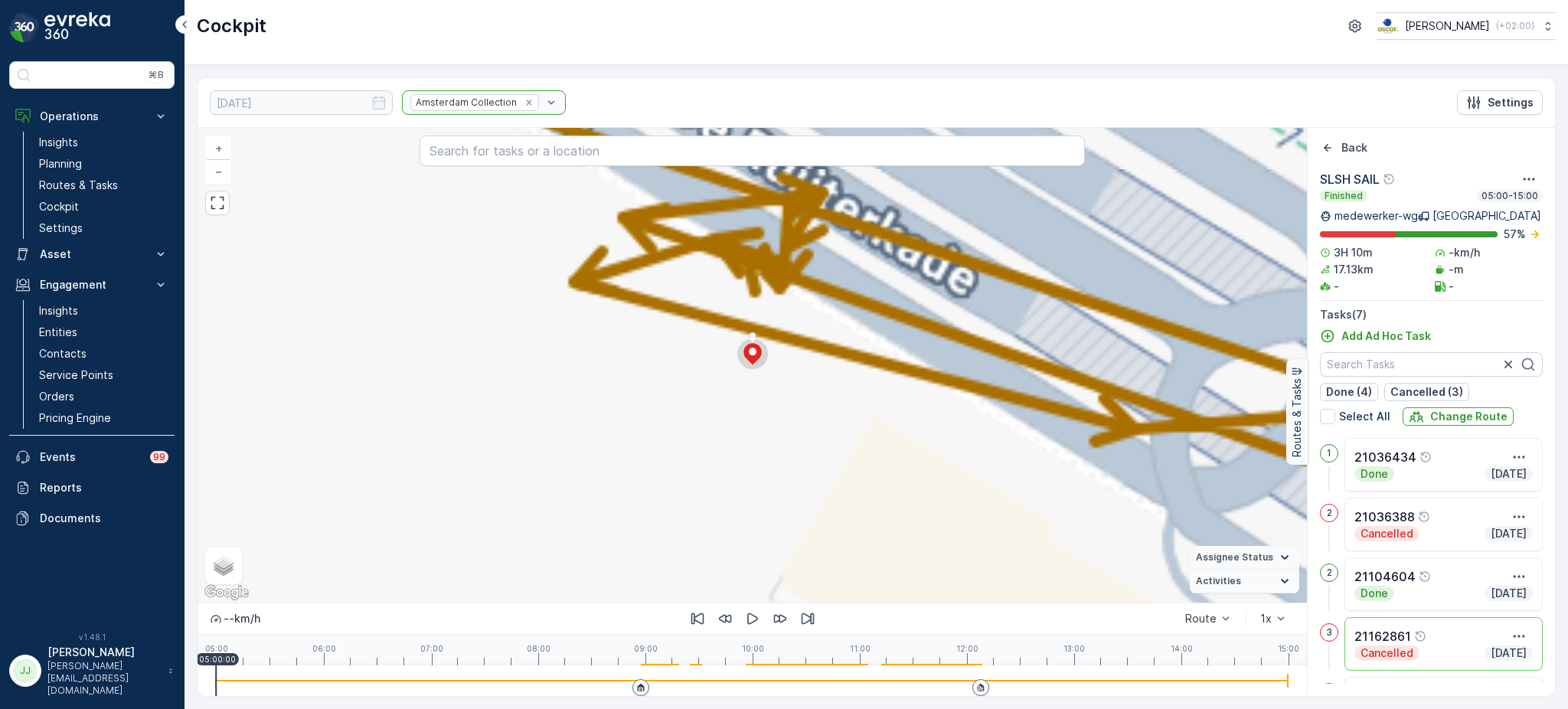
scroll to position [148, 0]
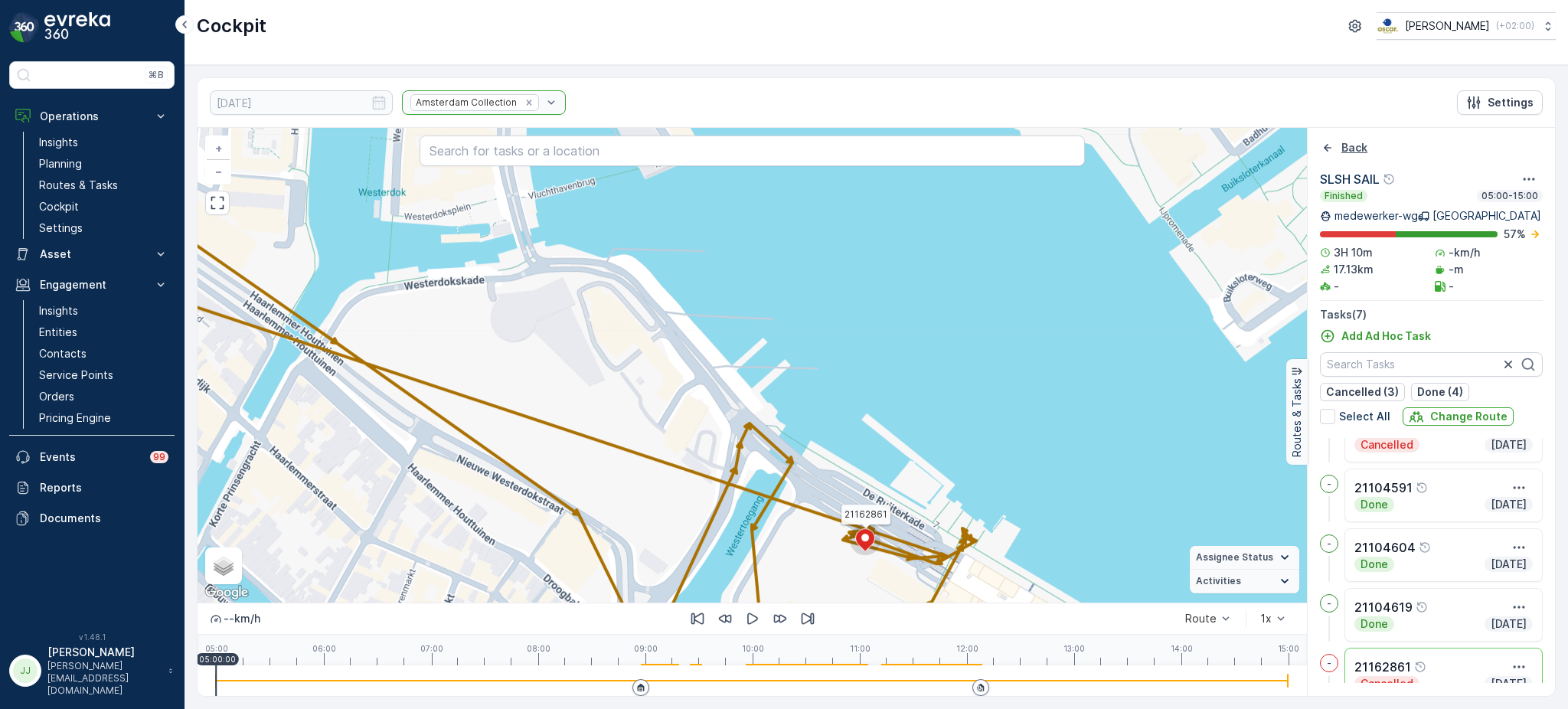
click at [1332, 147] on icon "Back" at bounding box center [1327, 148] width 15 height 15
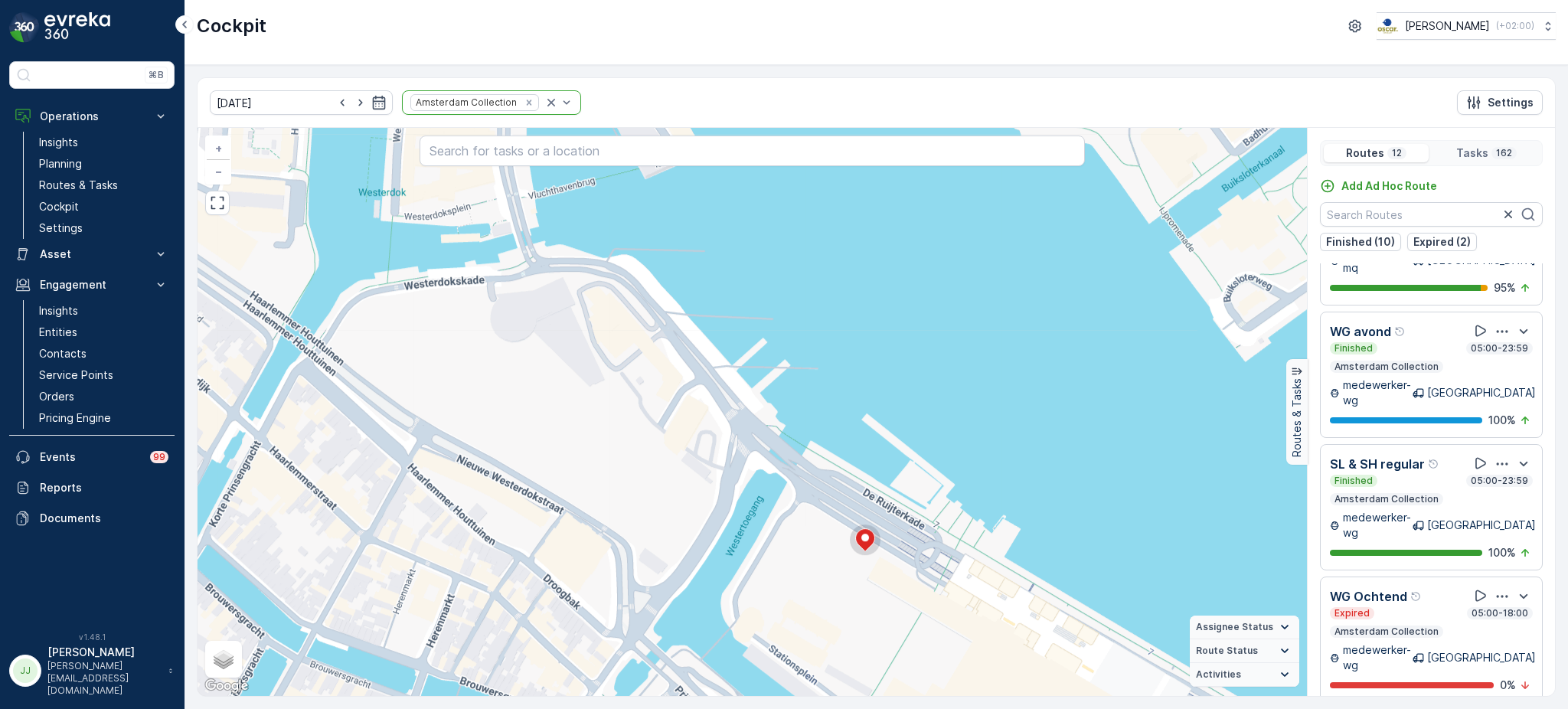
scroll to position [323, 0]
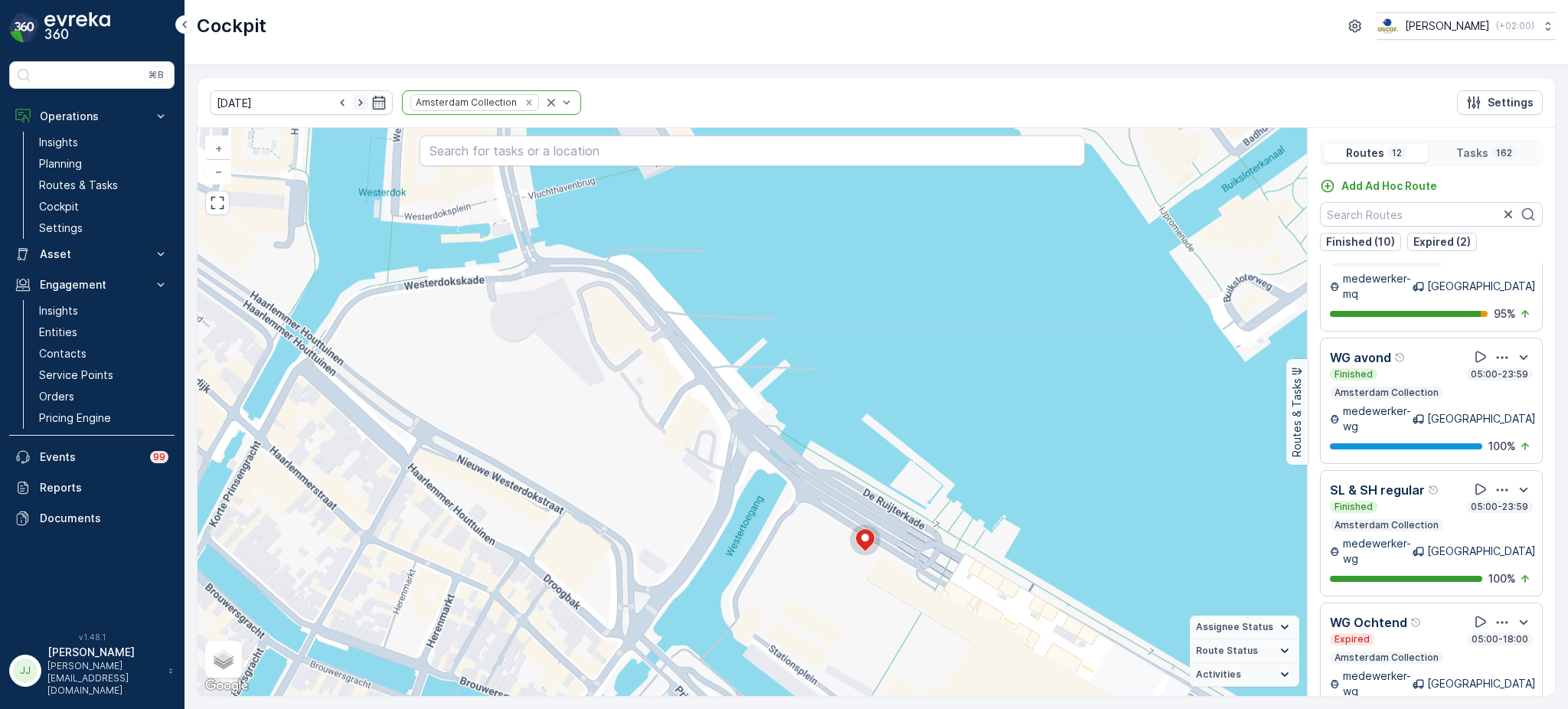
click at [353, 103] on icon "button" at bounding box center [360, 103] width 15 height 15
type input "[DATE]"
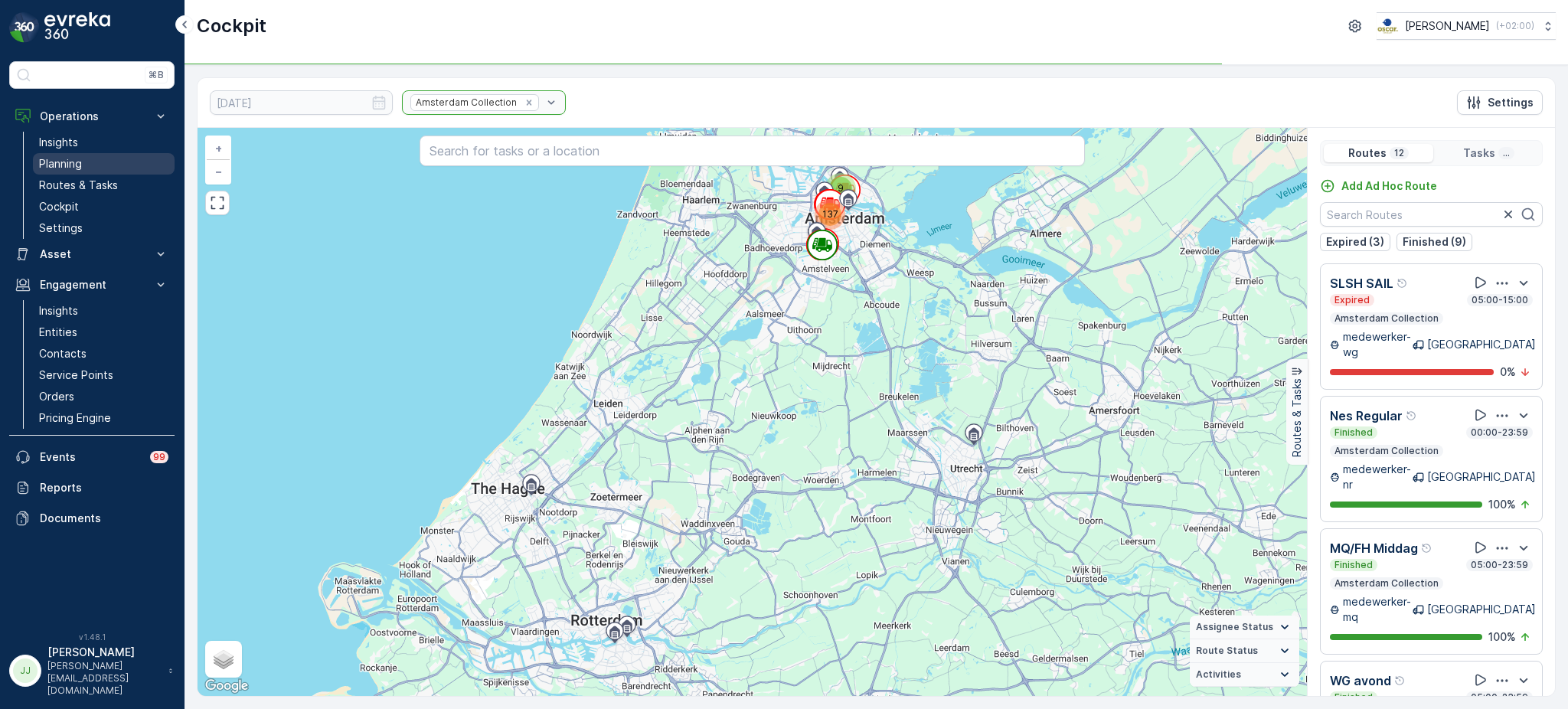
click at [89, 160] on link "Planning" at bounding box center [103, 164] width 142 height 21
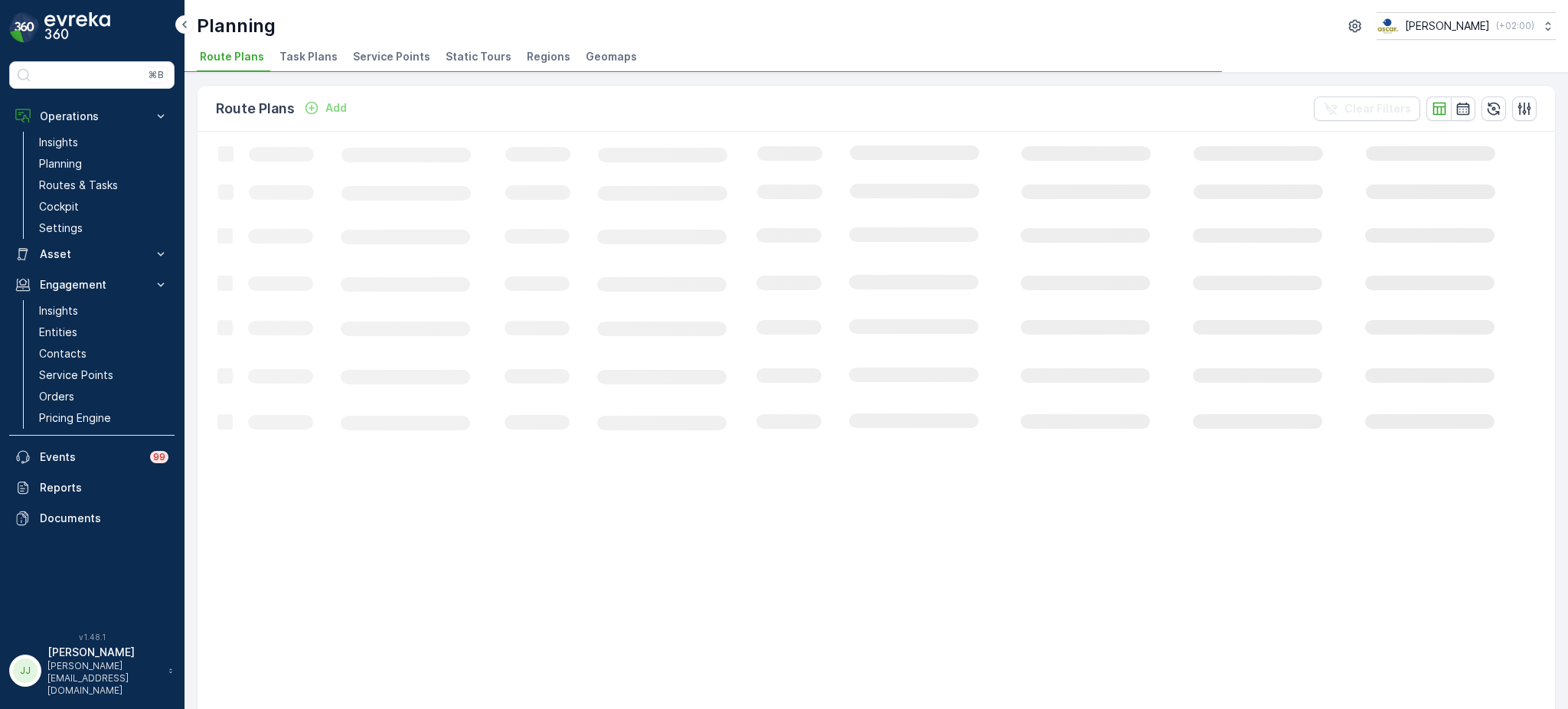
click at [396, 51] on span "Service Points" at bounding box center [391, 57] width 77 height 15
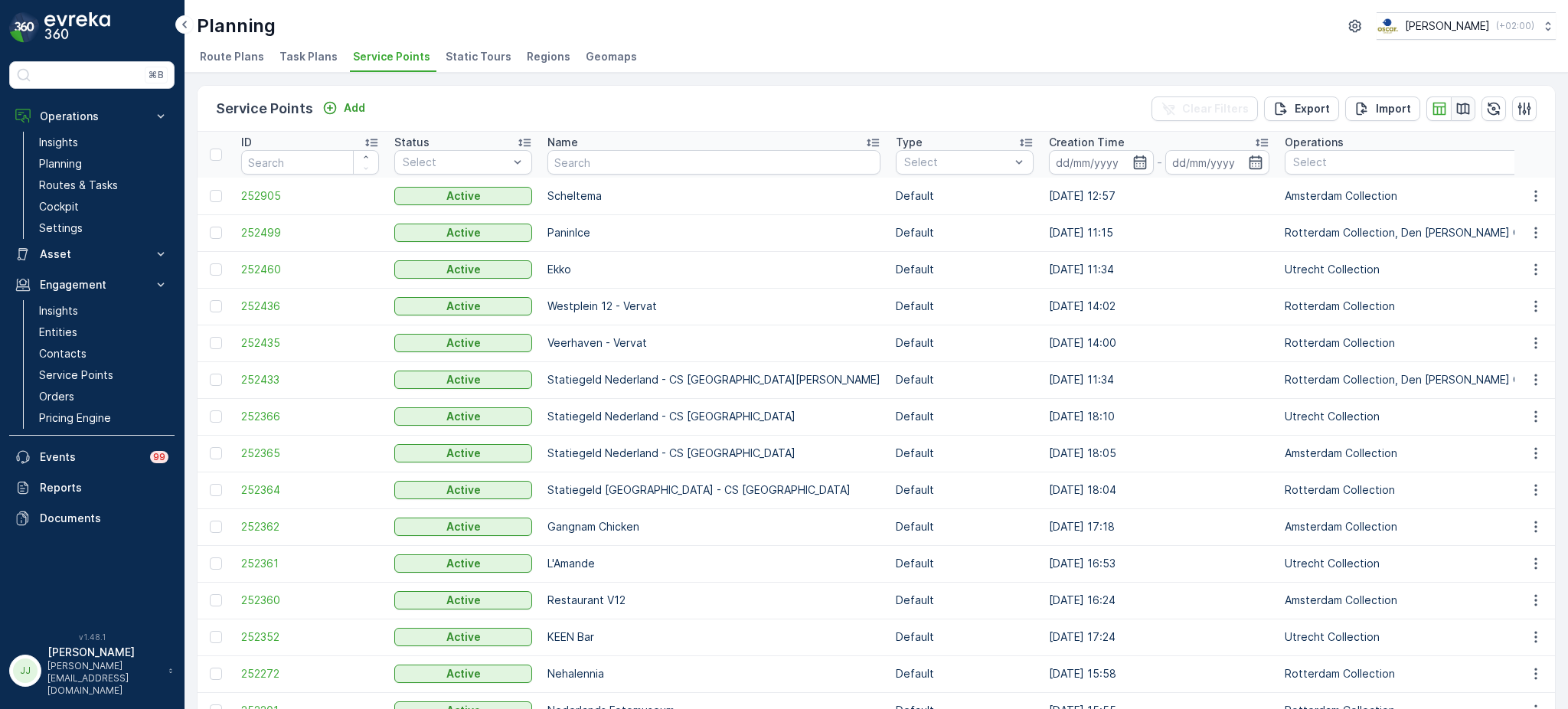
click at [1461, 102] on icon "button" at bounding box center [1463, 109] width 15 height 15
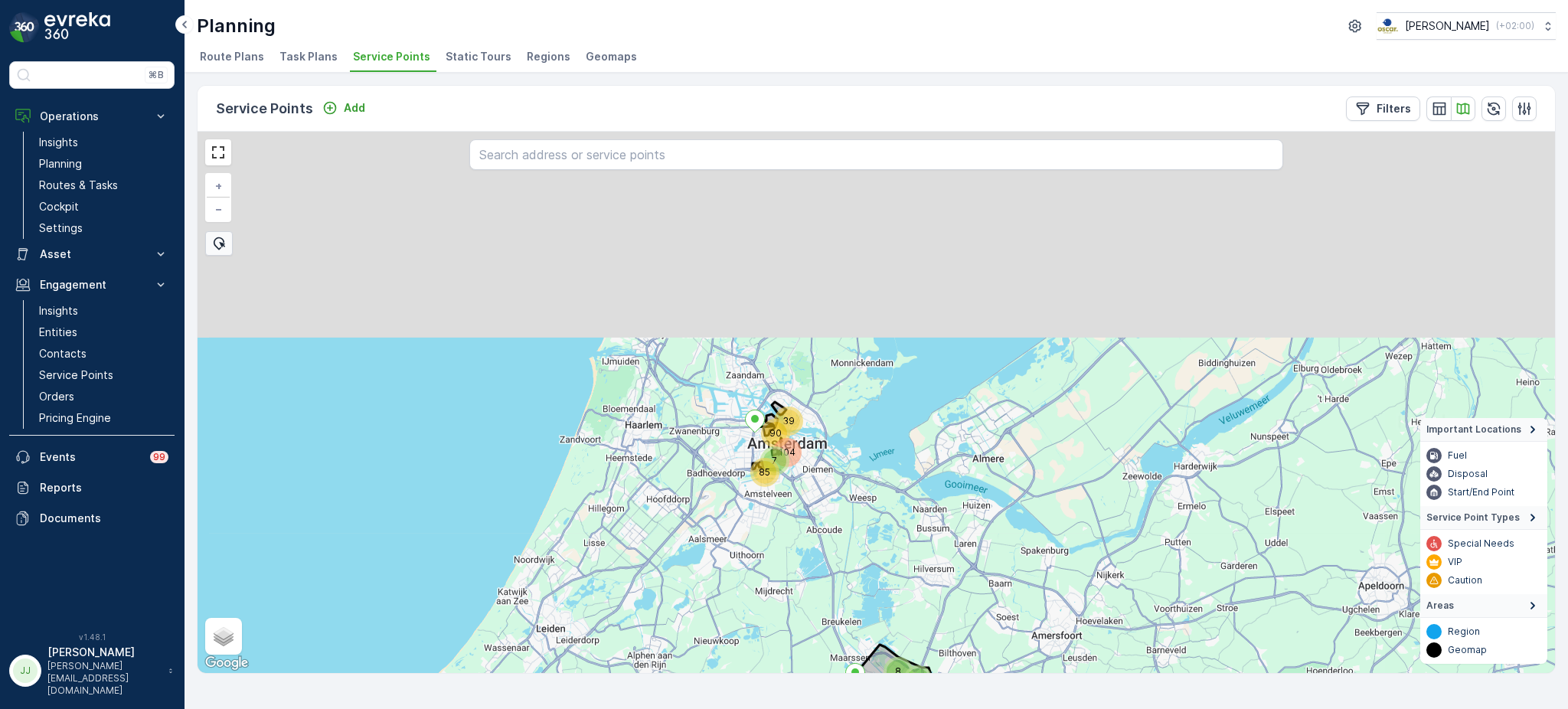
drag, startPoint x: 822, startPoint y: 265, endPoint x: 790, endPoint y: 640, distance: 376.4
click at [790, 640] on div "39 8 104 39 112 78 90 85 7 15 19 5 4 4 4 16 + − Satellite Roadmap Terrain Hybri…" at bounding box center [876, 402] width 1357 height 541
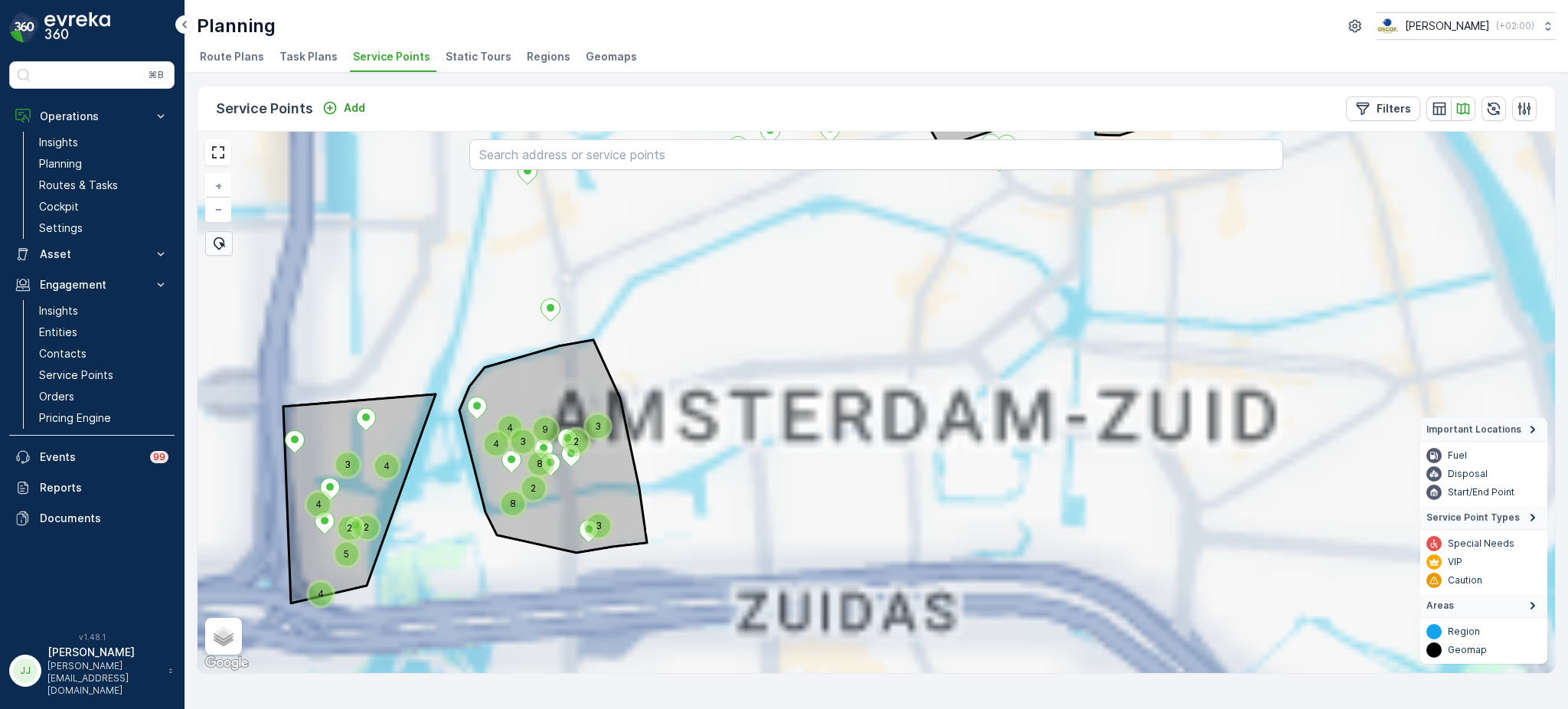
drag, startPoint x: 838, startPoint y: 421, endPoint x: 731, endPoint y: 713, distance: 311.0
click at [731, 708] on html "⌘B Operations Insights Planning Routes & Tasks Cockpit Settings Asset Assets En…" at bounding box center [784, 354] width 1568 height 709
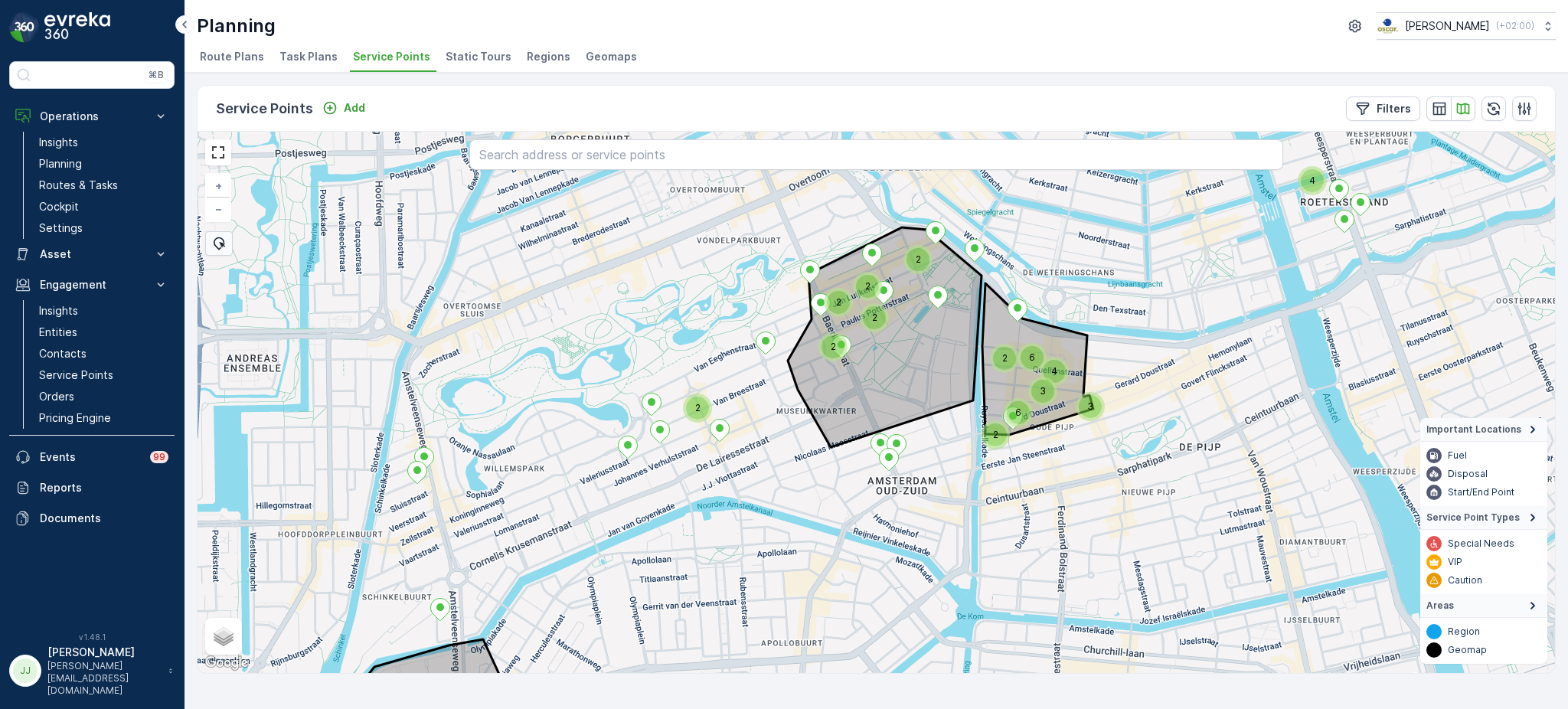
drag, startPoint x: 757, startPoint y: 317, endPoint x: 668, endPoint y: 617, distance: 312.9
click at [668, 617] on div "2 4 6 3 2 4 3 6 2 2 2 2 2 2 + − Satellite Roadmap Terrain Hybrid Leaflet Keyboa…" at bounding box center [876, 402] width 1357 height 541
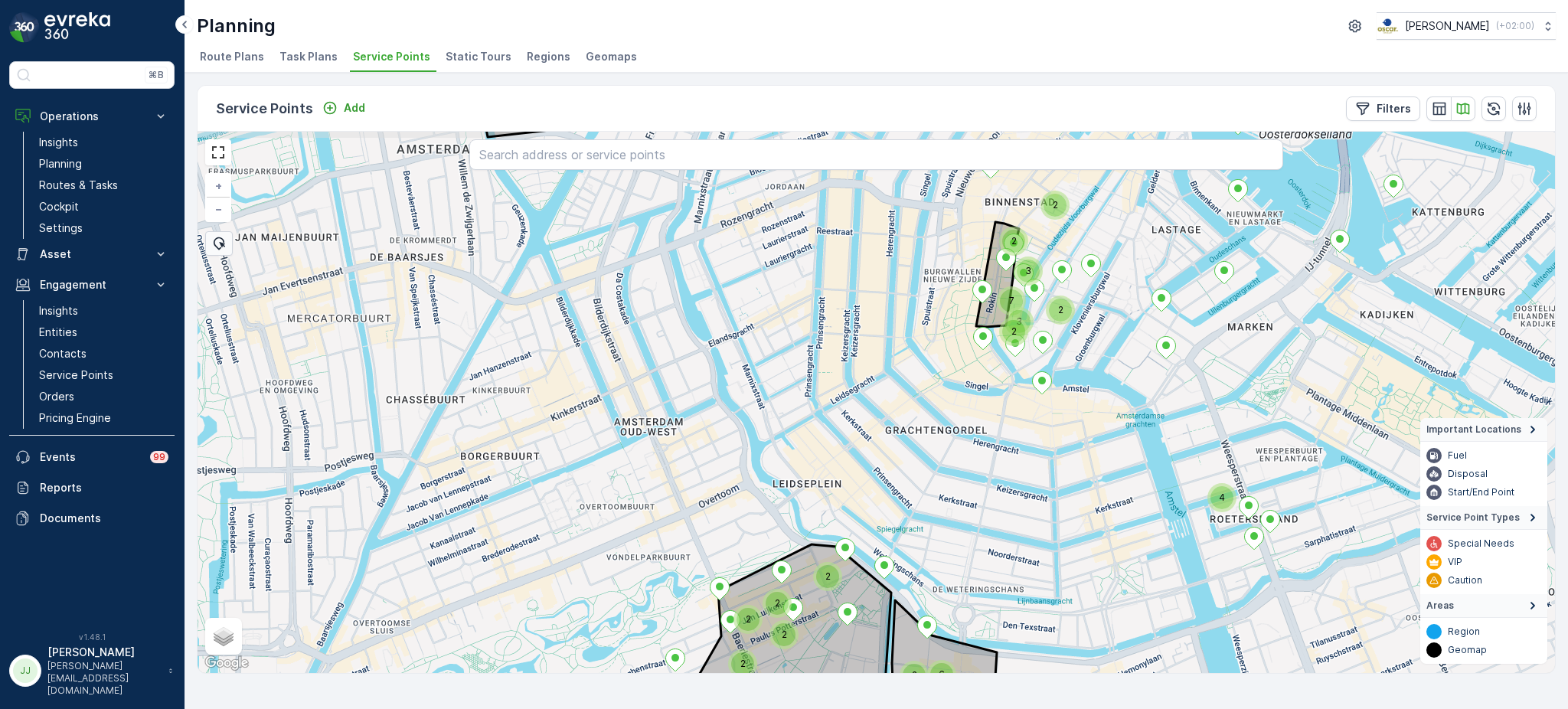
drag, startPoint x: 806, startPoint y: 432, endPoint x: 736, endPoint y: 723, distance: 299.3
click at [736, 708] on html "⌘B Operations Insights Planning Routes & Tasks Cockpit Settings Asset Assets En…" at bounding box center [784, 354] width 1568 height 709
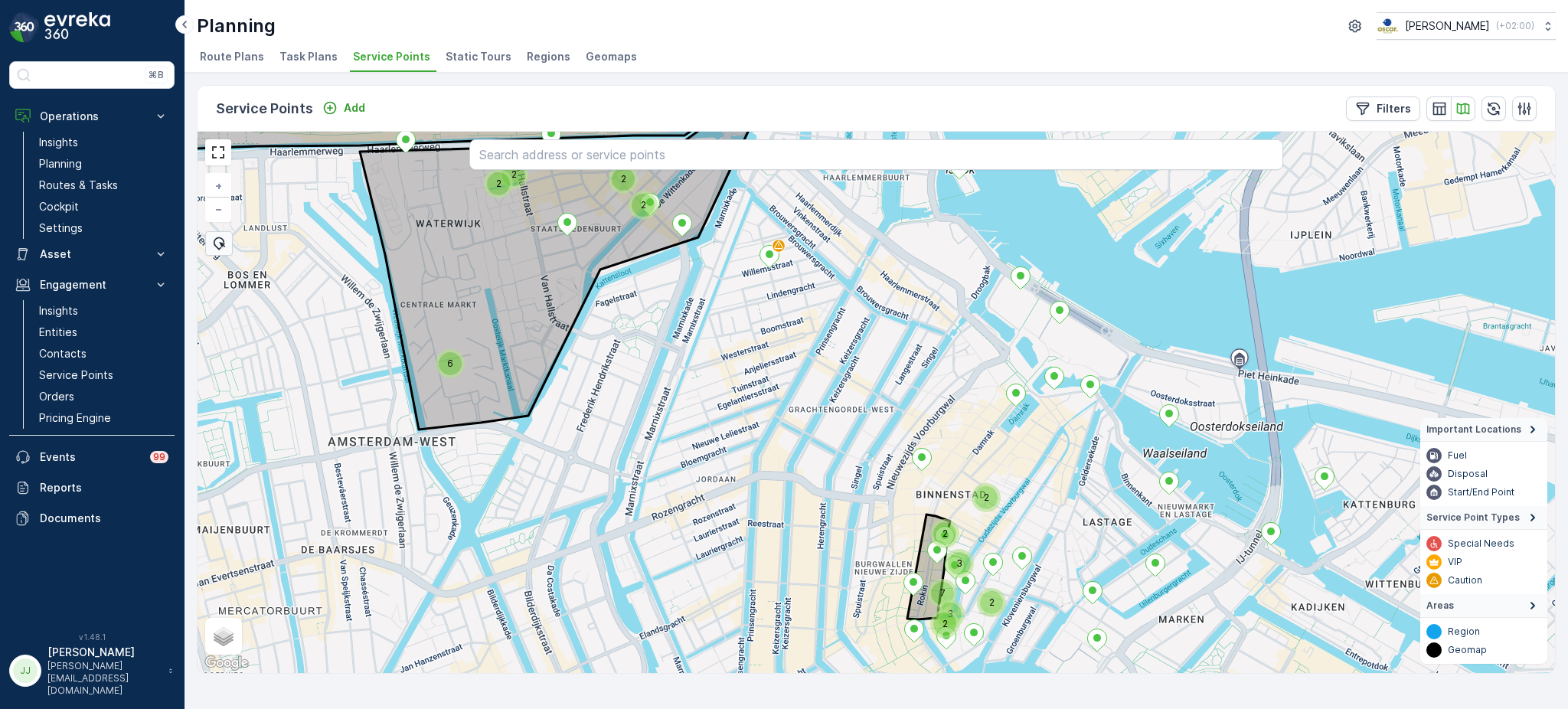
drag, startPoint x: 864, startPoint y: 283, endPoint x: 894, endPoint y: 551, distance: 269.7
click at [894, 551] on div "2 7 2 3 3 2 2 6 2 2 2 2 + − Satellite Roadmap Terrain Hybrid Leaflet Keyboard s…" at bounding box center [876, 402] width 1357 height 541
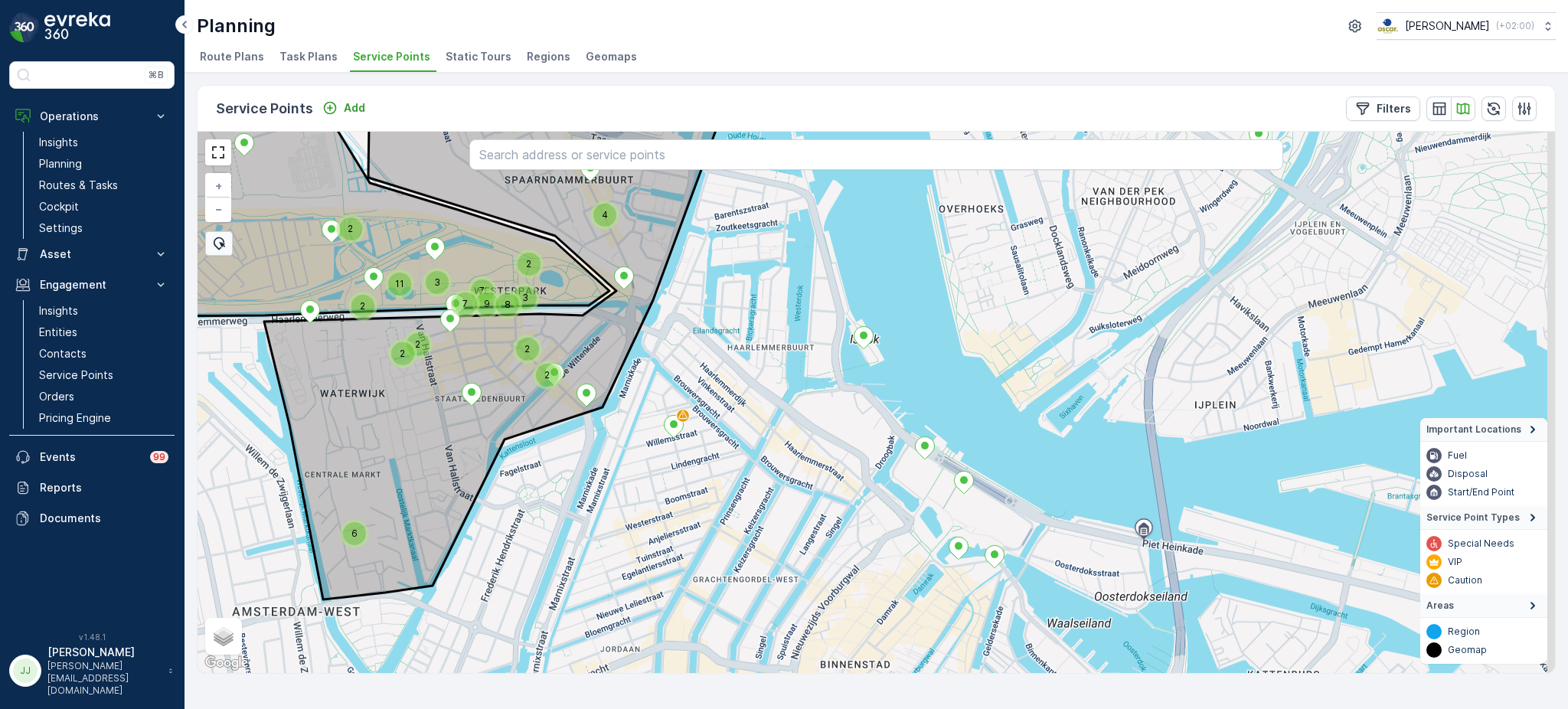
drag, startPoint x: 862, startPoint y: 407, endPoint x: 729, endPoint y: 286, distance: 179.8
click at [729, 286] on div "6 2 2 2 2 2 2 2 2 3 4 7 3 9 7 11 8 2 2 + − Satellite Roadmap Terrain Hybrid Lea…" at bounding box center [876, 402] width 1357 height 541
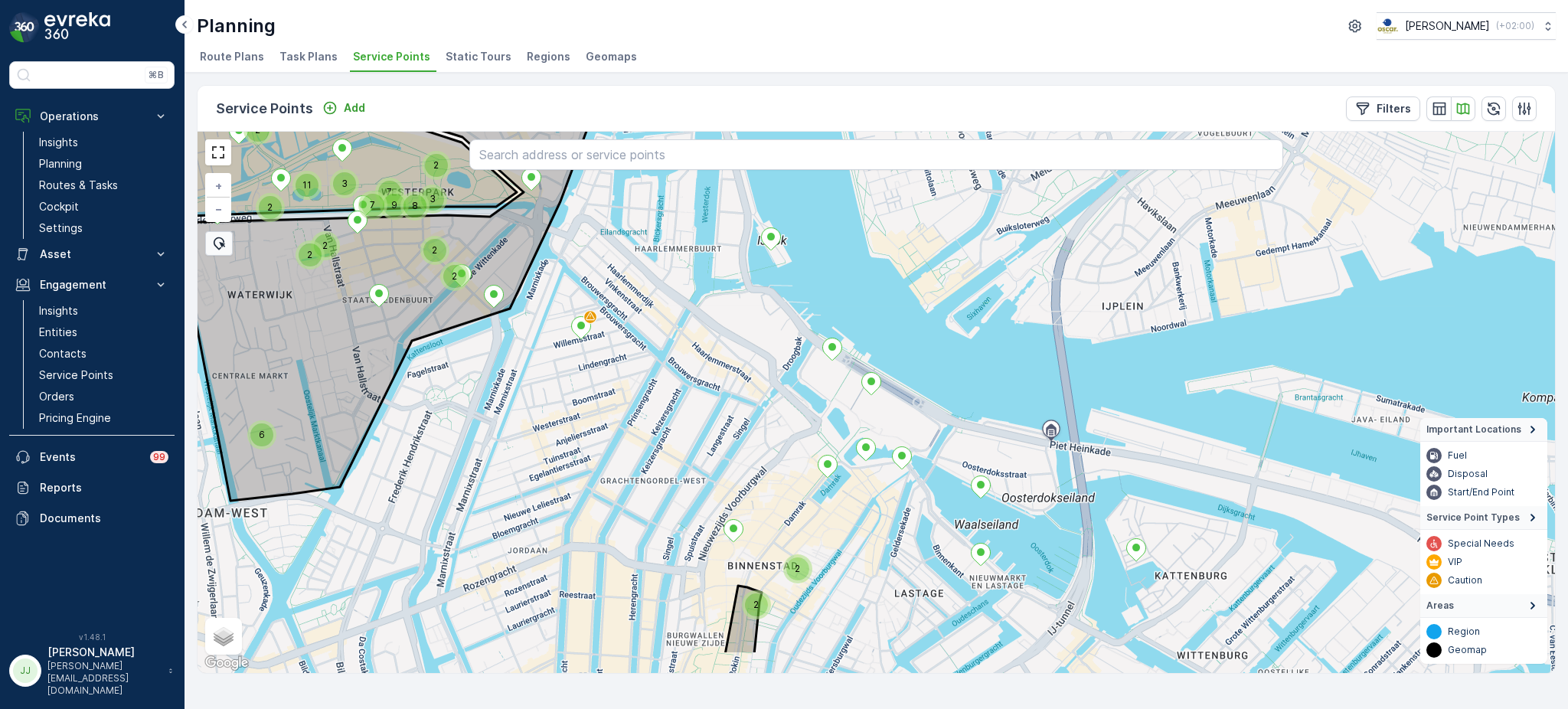
drag, startPoint x: 866, startPoint y: 432, endPoint x: 799, endPoint y: 374, distance: 88.6
click at [799, 374] on div "6 2 2 2 2 2 2 3 4 7 3 9 7 11 8 2 2 2 + − Satellite Roadmap Terrain Hybrid Leafl…" at bounding box center [876, 402] width 1357 height 541
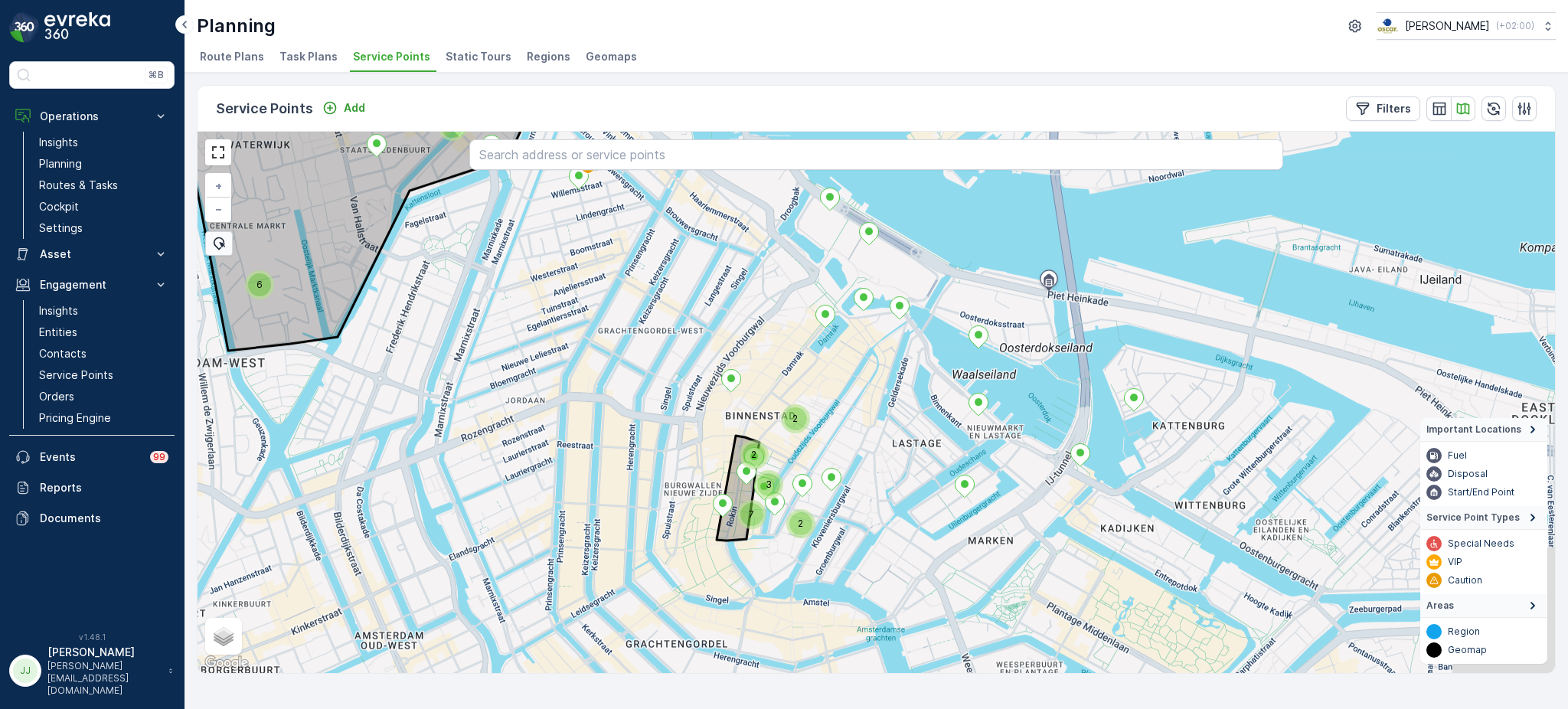
drag, startPoint x: 1018, startPoint y: 636, endPoint x: 1017, endPoint y: 488, distance: 148.0
click at [1017, 488] on div "6 2 2 2 2 2 2 3 7 3 9 7 11 8 2 2 7 3 2 + − Satellite Roadmap Terrain Hybrid Lea…" at bounding box center [876, 402] width 1357 height 541
